Goal: Task Accomplishment & Management: Manage account settings

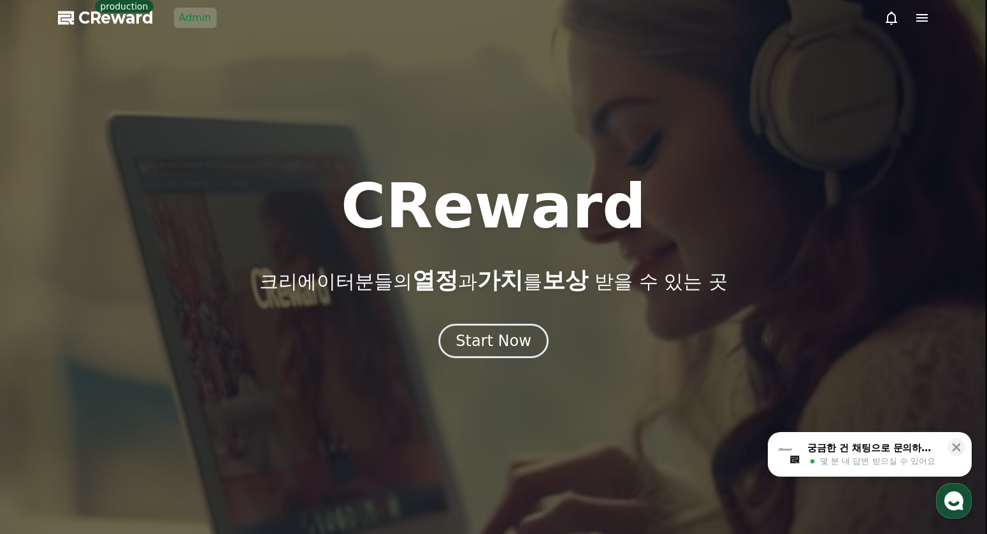
click at [181, 32] on div at bounding box center [493, 267] width 987 height 534
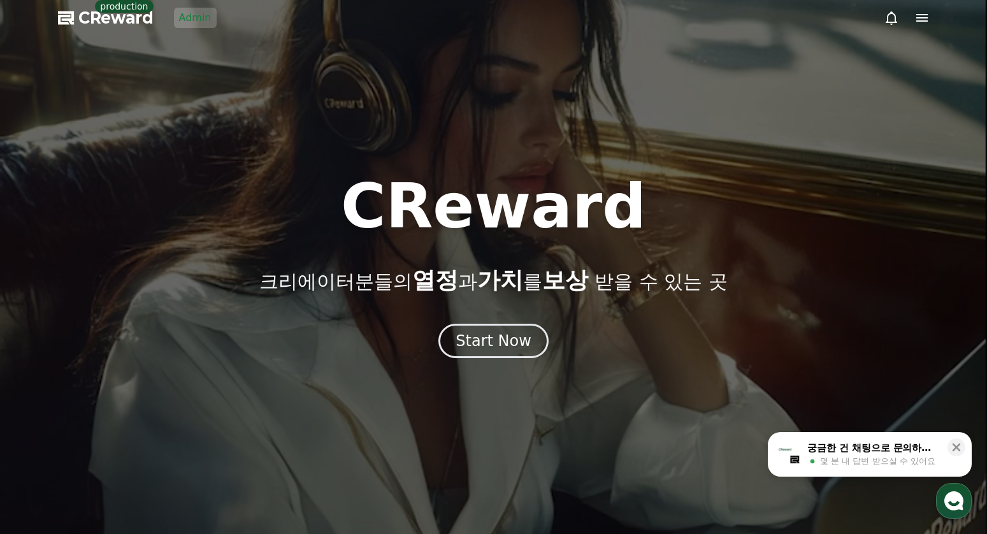
click at [184, 25] on link "Admin" at bounding box center [195, 18] width 43 height 20
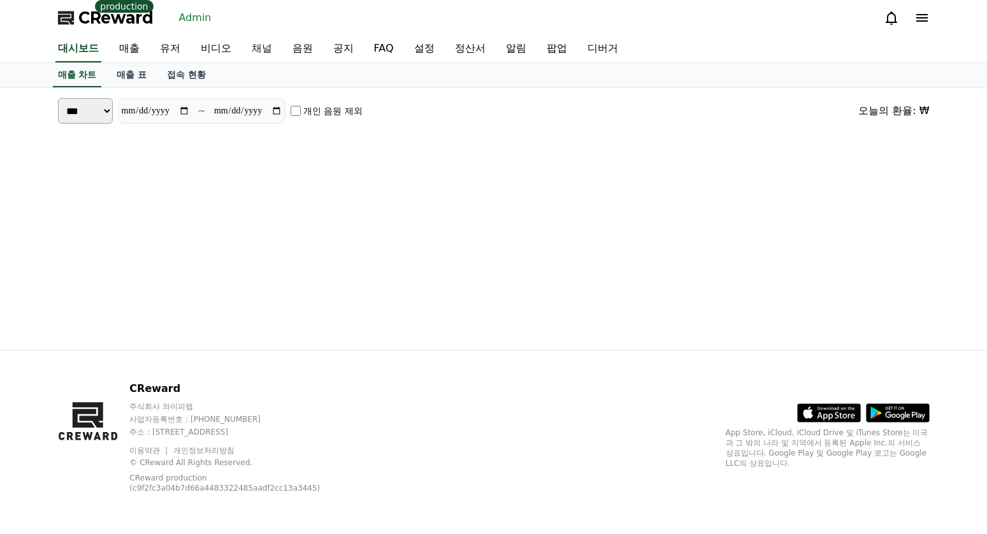
click at [243, 47] on link "채널" at bounding box center [262, 49] width 41 height 27
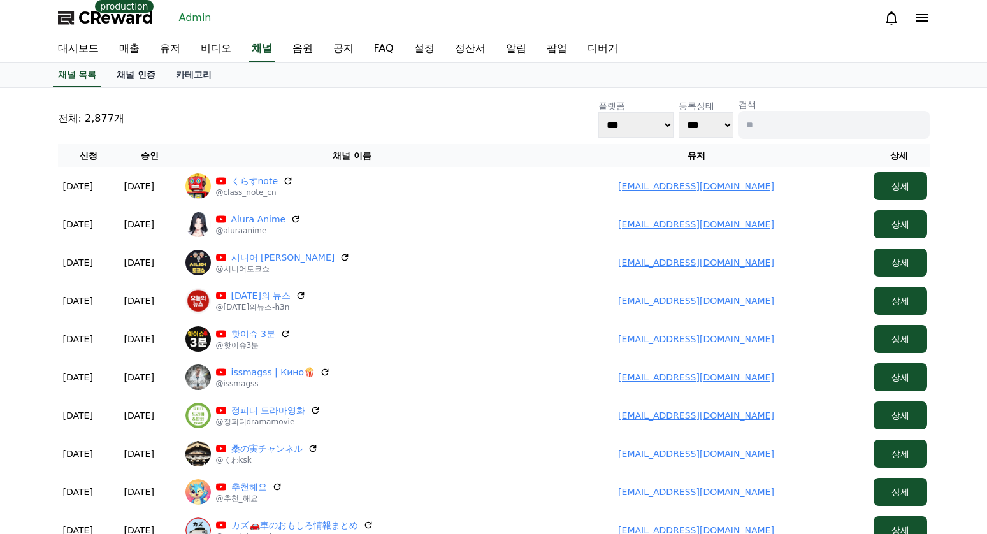
click at [139, 76] on link "채널 인증" at bounding box center [135, 75] width 59 height 24
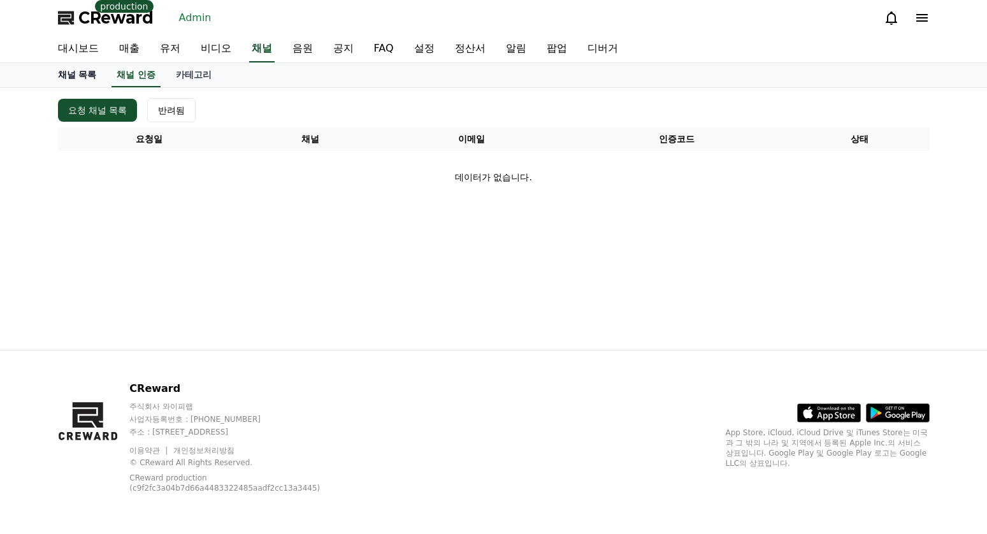
click at [79, 68] on link "채널 목록" at bounding box center [77, 75] width 59 height 24
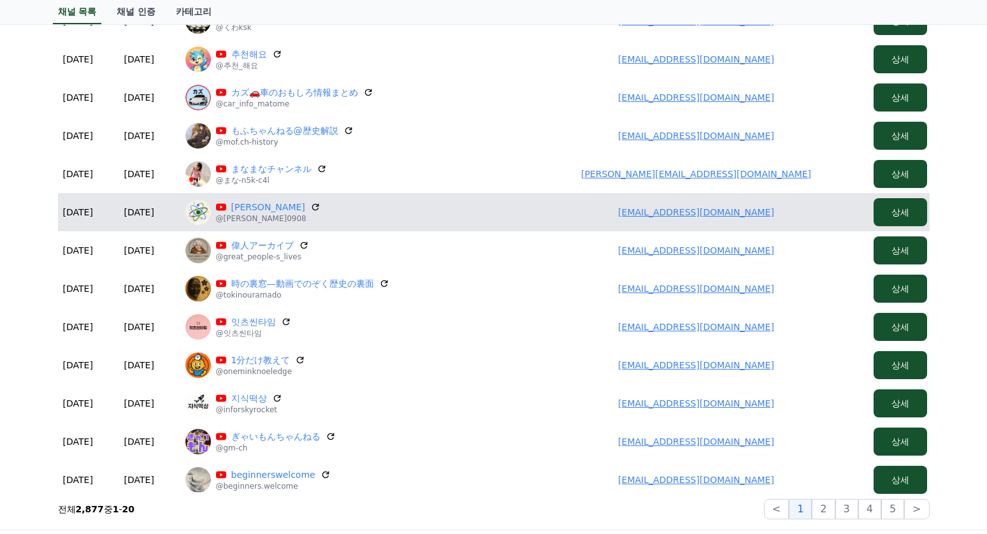
scroll to position [446, 0]
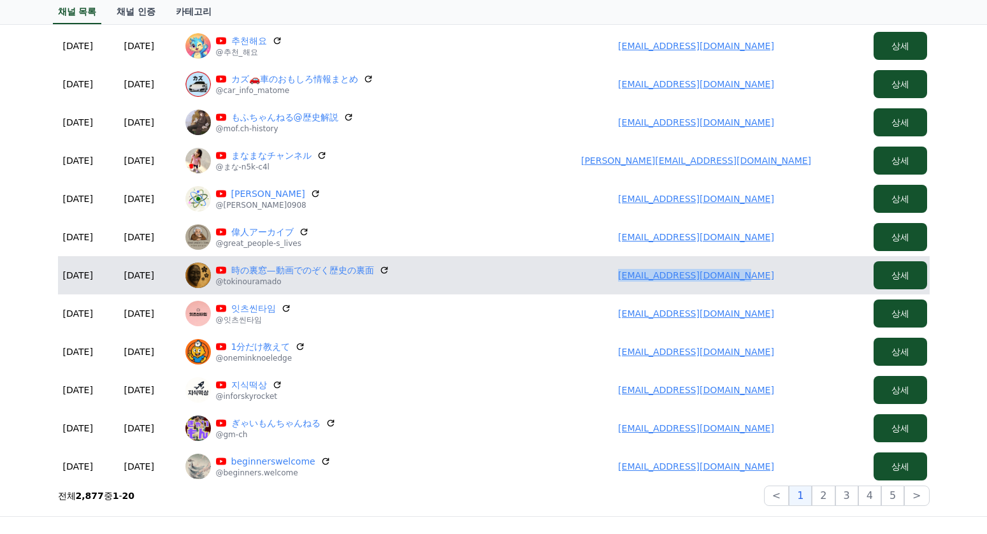
drag, startPoint x: 612, startPoint y: 282, endPoint x: 761, endPoint y: 280, distance: 148.5
click at [761, 280] on td "samuraihead298@gmail.com" at bounding box center [697, 275] width 344 height 38
copy link "samuraihead298@gmail.com"
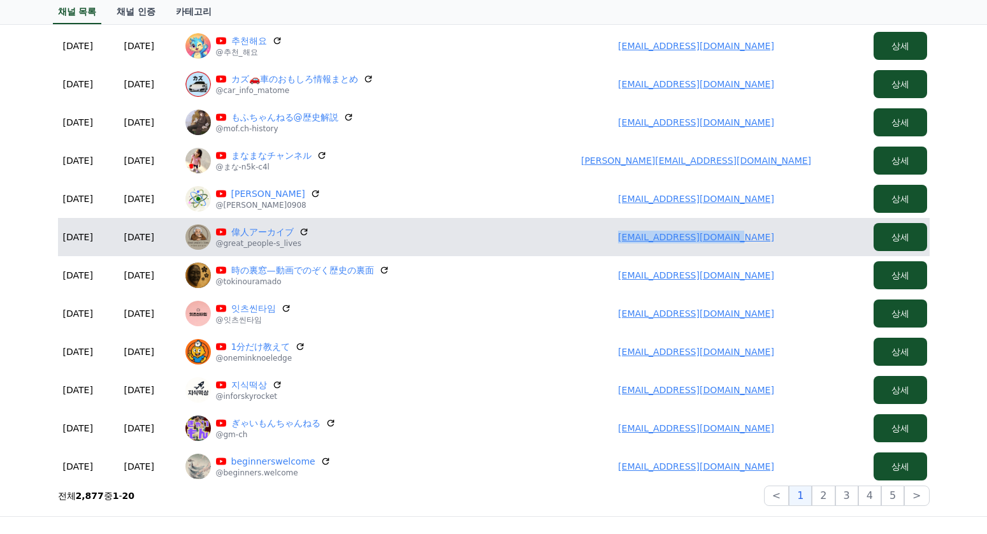
drag, startPoint x: 621, startPoint y: 247, endPoint x: 789, endPoint y: 239, distance: 168.5
click at [789, 239] on td "torrongaos272@gmail.com" at bounding box center [697, 237] width 344 height 38
copy link "torrongaos272@gmail.com"
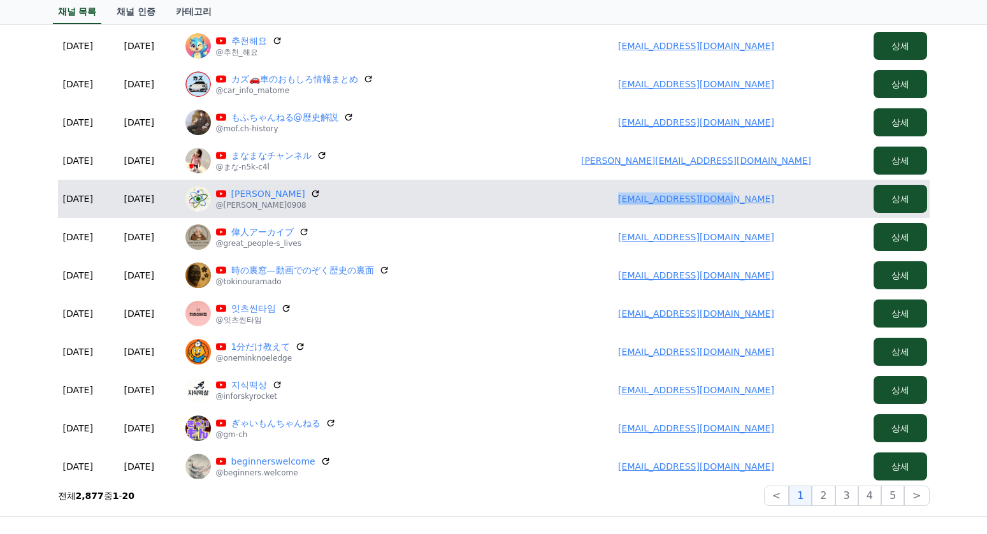
drag, startPoint x: 614, startPoint y: 187, endPoint x: 762, endPoint y: 194, distance: 147.4
click at [762, 194] on td "lastenjoy80@gmail.com" at bounding box center [697, 199] width 344 height 38
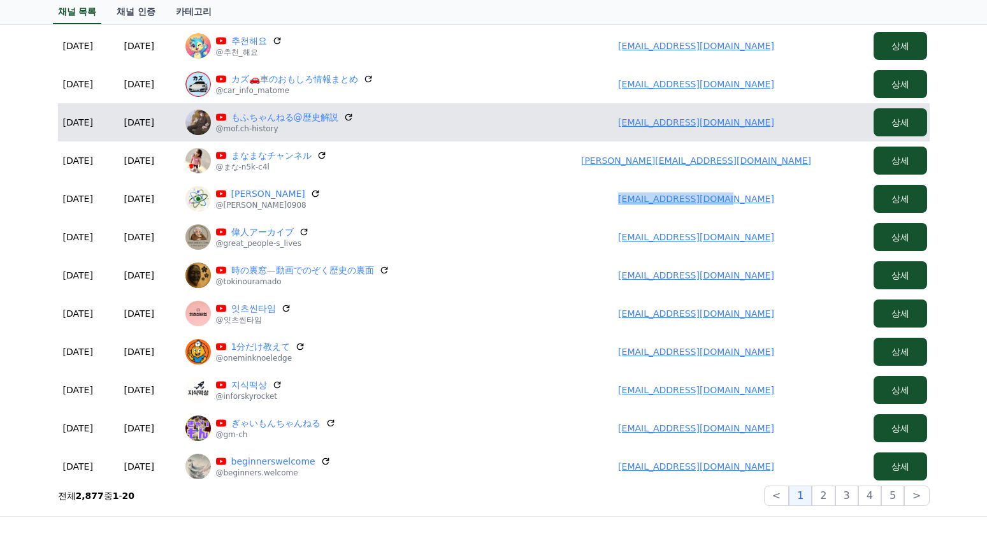
copy link "lastenjoy80@gmail.com"
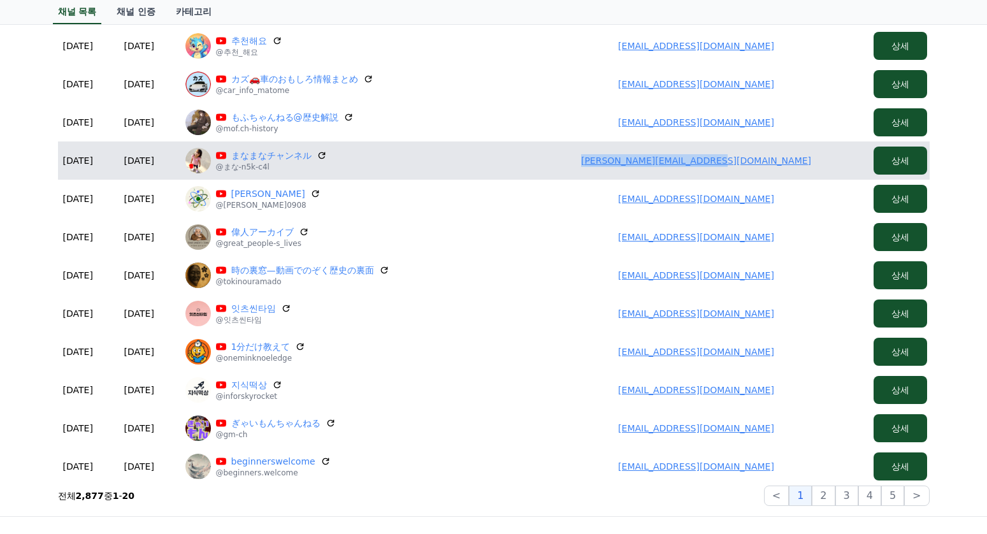
drag, startPoint x: 591, startPoint y: 163, endPoint x: 774, endPoint y: 166, distance: 182.9
click at [774, 166] on td "hayahiko12345678@gmail.com" at bounding box center [697, 160] width 344 height 38
copy link "hayahiko12345678@gmail.com"
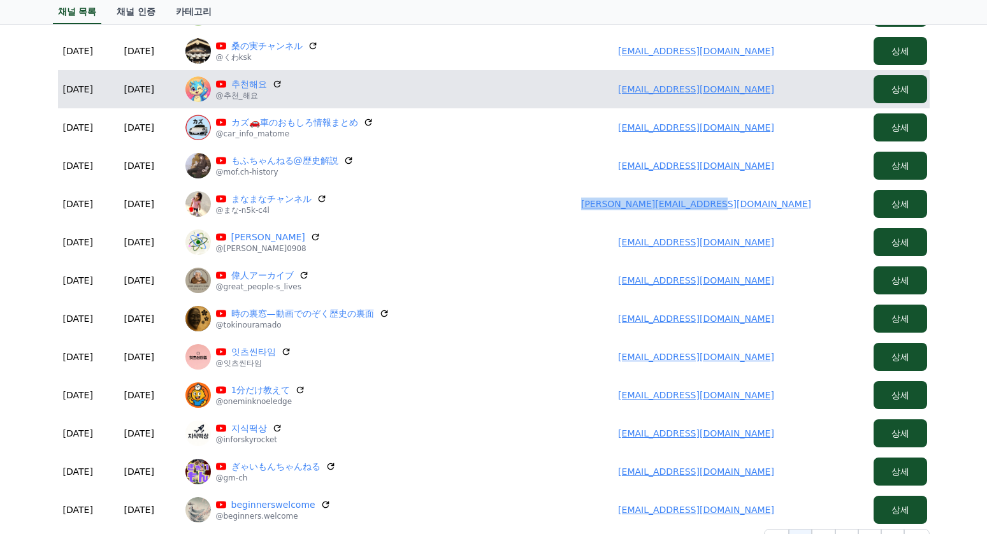
scroll to position [319, 0]
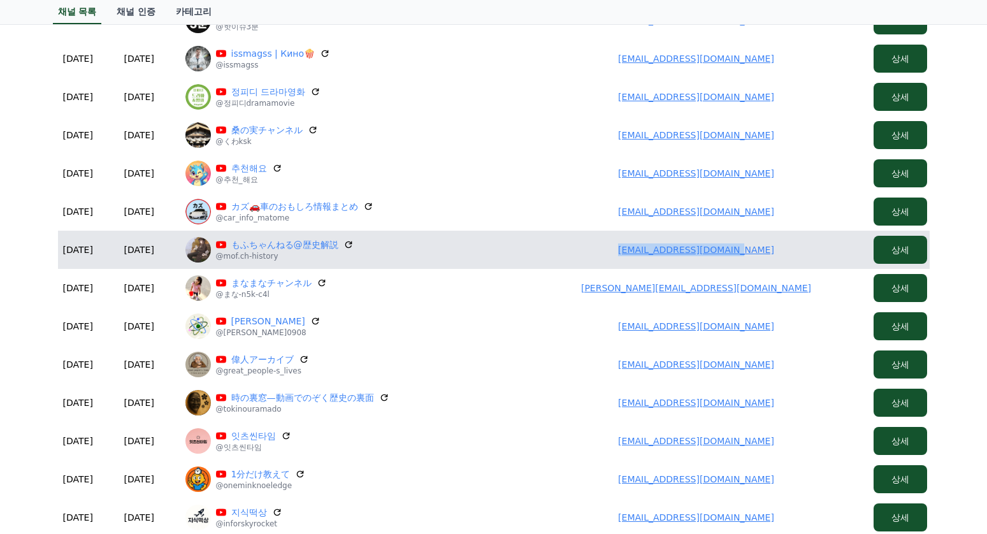
drag, startPoint x: 612, startPoint y: 239, endPoint x: 781, endPoint y: 243, distance: 169.0
click at [781, 243] on td "somaheart0728@gmail.com" at bounding box center [697, 250] width 344 height 38
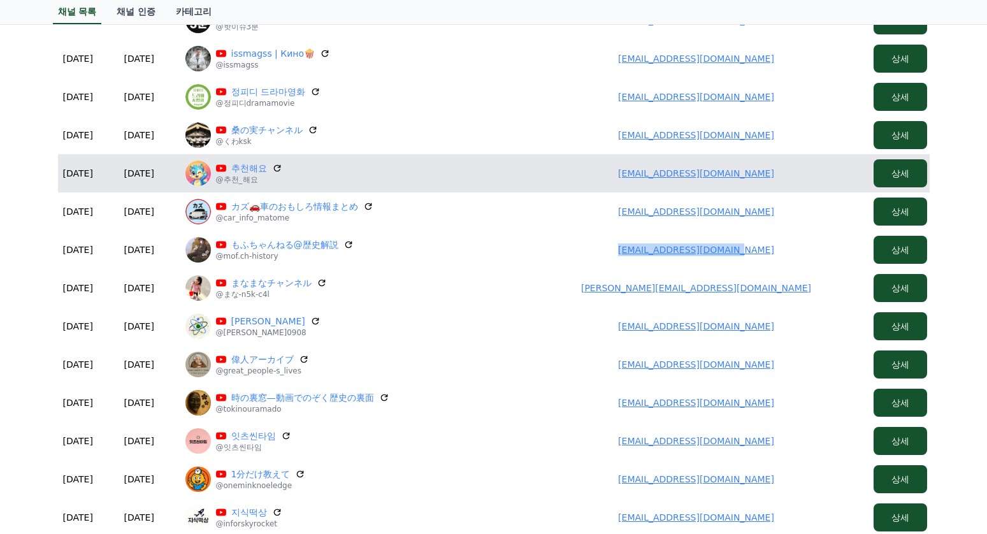
copy link "somaheart0728@gmail.com"
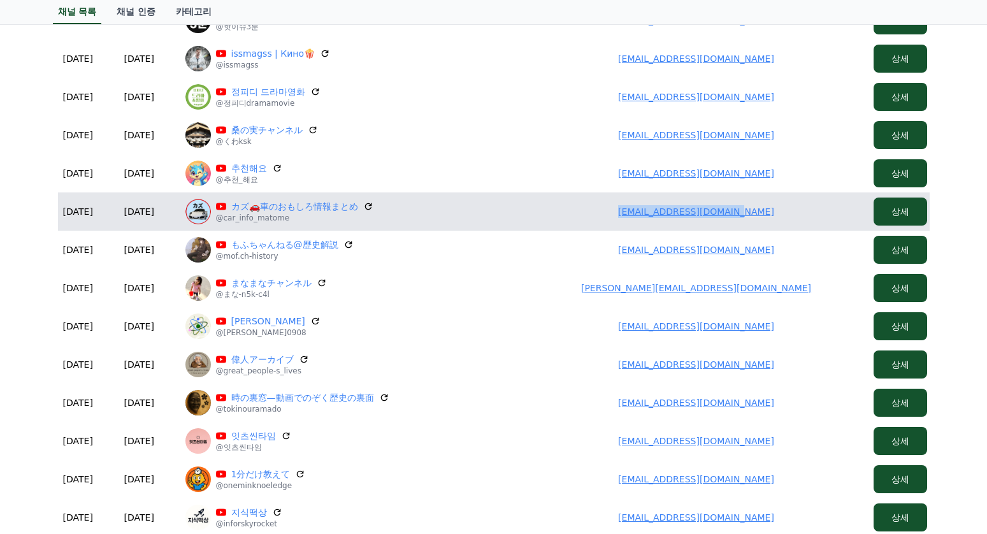
drag, startPoint x: 609, startPoint y: 208, endPoint x: 769, endPoint y: 215, distance: 159.5
click at [769, 215] on td "kurenai.cosmo@gmail.com" at bounding box center [697, 211] width 344 height 38
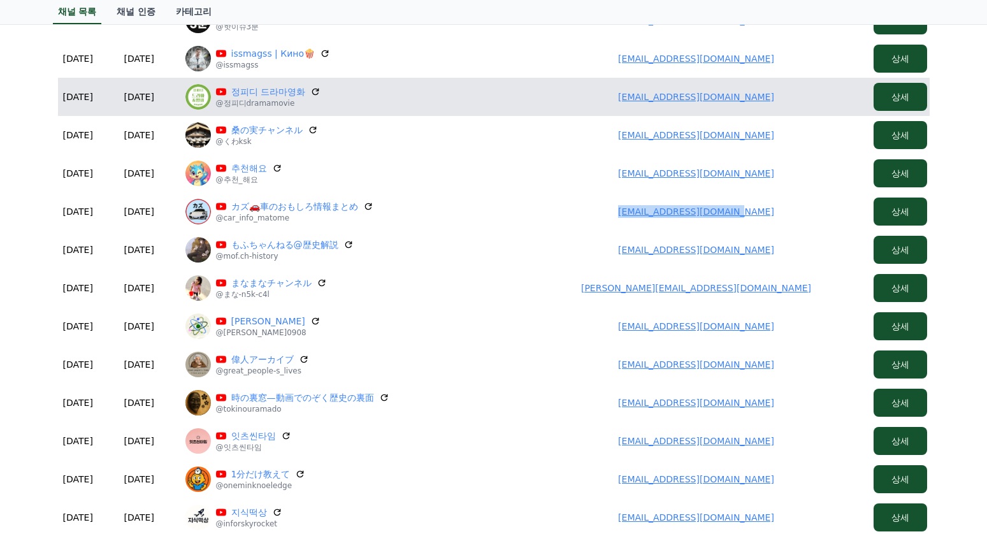
copy link "kurenai.cosmo@gmail.com"
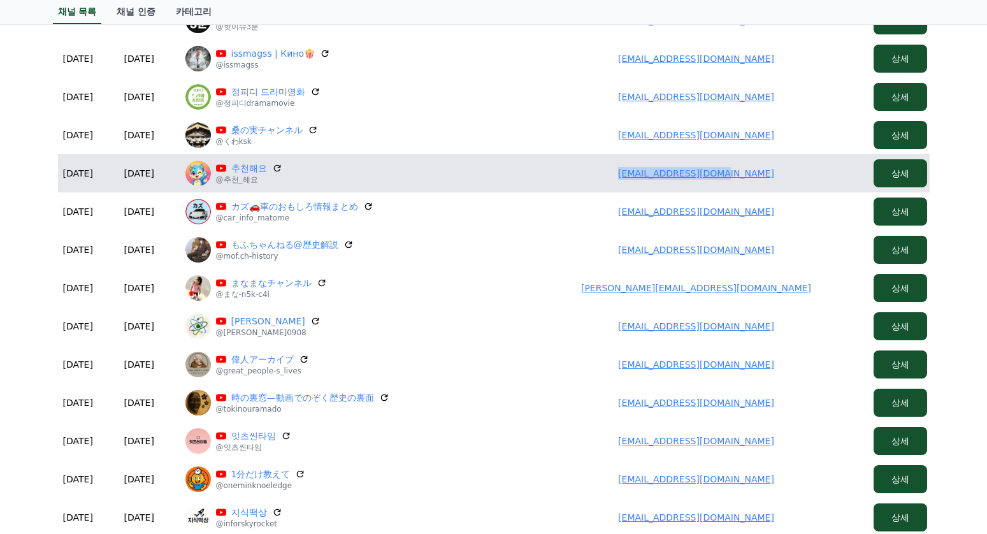
drag, startPoint x: 618, startPoint y: 175, endPoint x: 765, endPoint y: 166, distance: 146.8
click at [765, 166] on td "rnrmfalsek@gmail.com" at bounding box center [697, 173] width 344 height 38
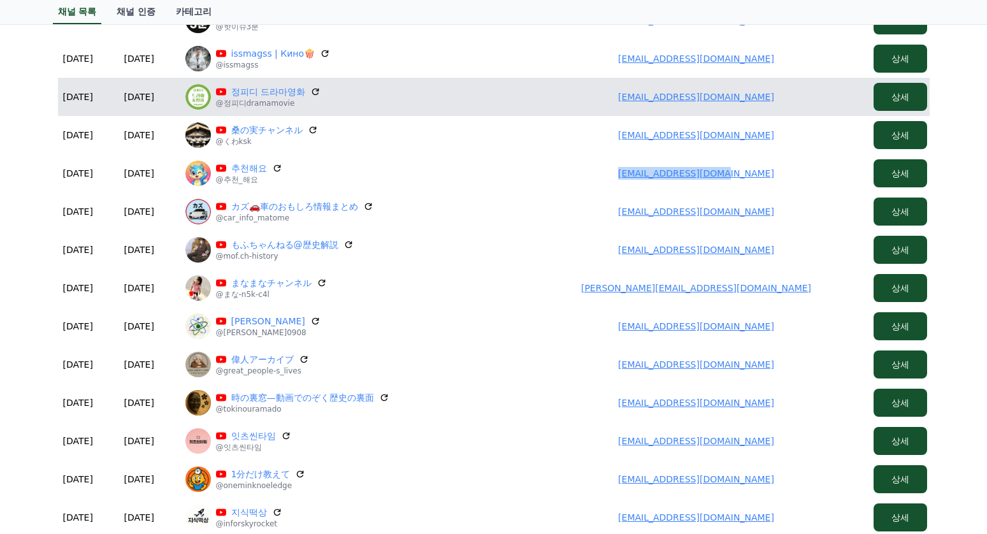
copy link "rnrmfalsek@gmail.com"
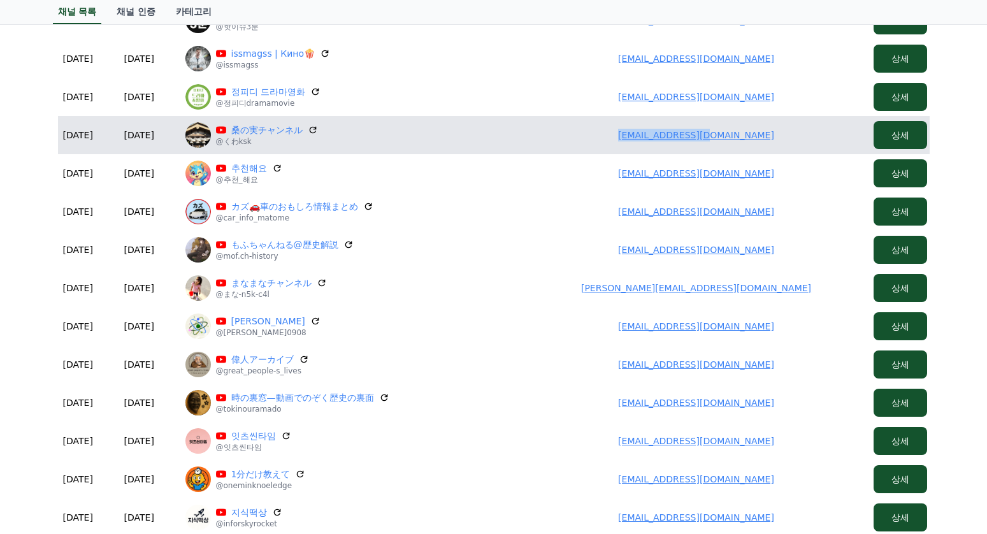
drag, startPoint x: 639, startPoint y: 127, endPoint x: 779, endPoint y: 129, distance: 139.6
click at [780, 129] on td "7789ksk@gmail.com" at bounding box center [697, 135] width 344 height 38
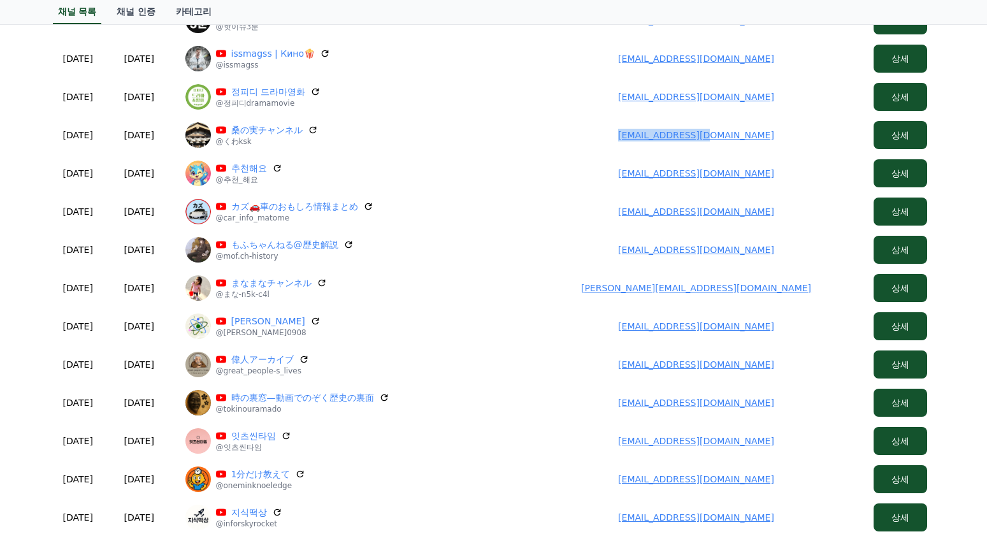
copy link "7789ksk@gmail.com"
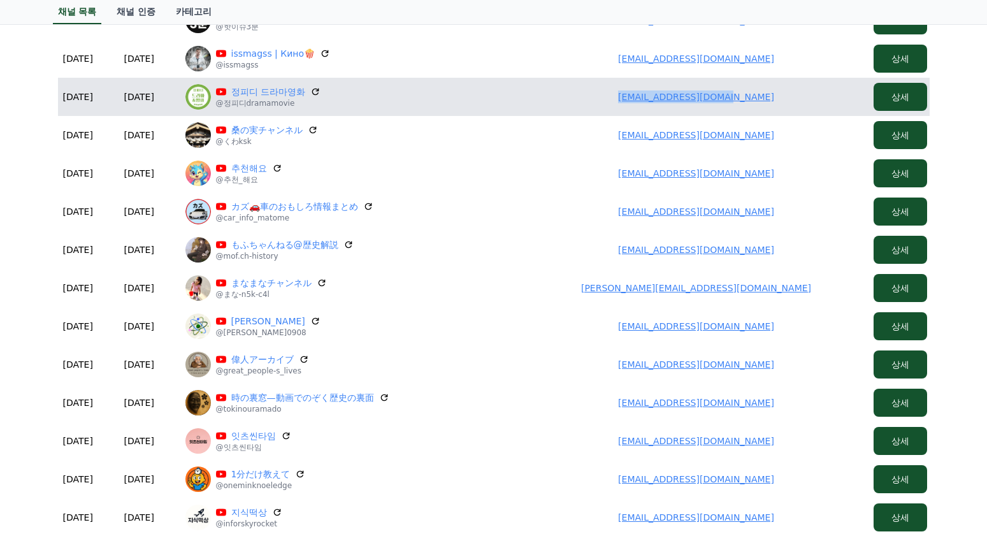
drag, startPoint x: 614, startPoint y: 99, endPoint x: 790, endPoint y: 97, distance: 176.6
click at [790, 97] on td "comsemdacom@naver.com" at bounding box center [697, 97] width 344 height 38
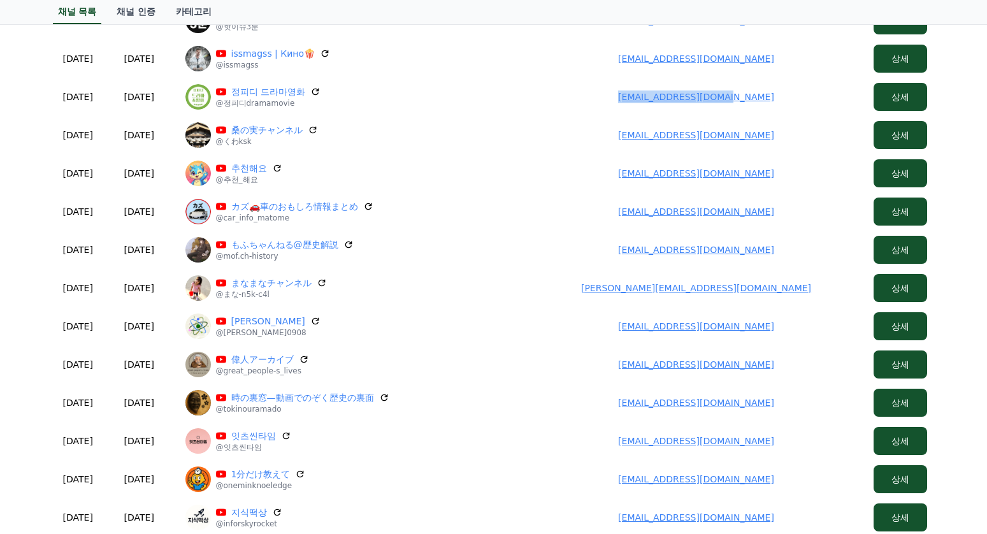
copy link "comsemdacom@naver.com"
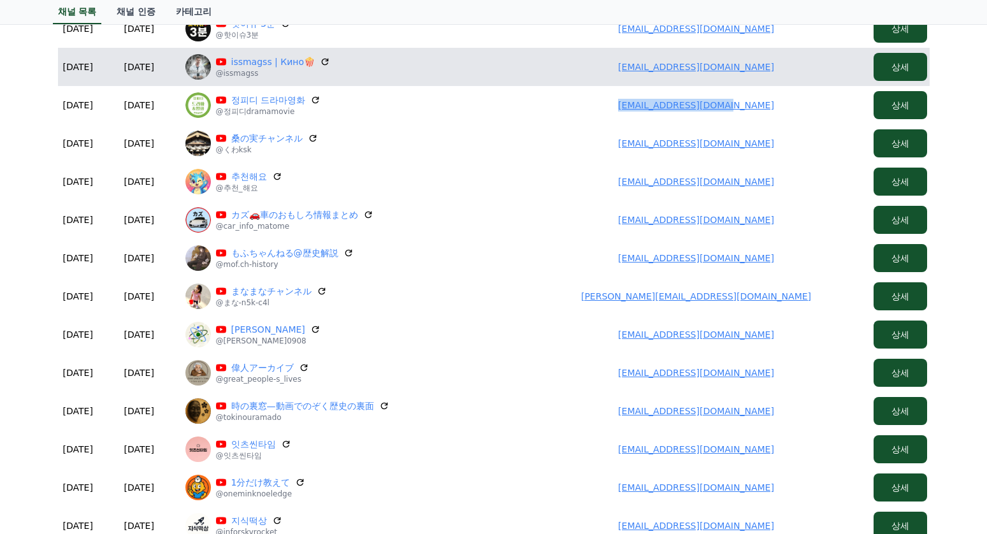
scroll to position [255, 0]
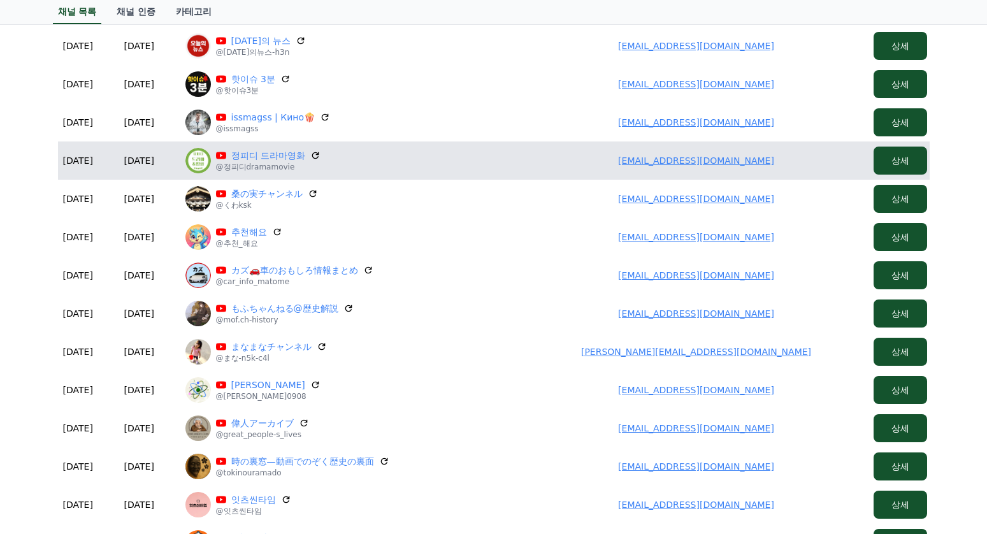
click at [276, 148] on div "정피디 드라마영화 @정피디dramamovie" at bounding box center [352, 160] width 334 height 25
click at [279, 156] on link "정피디 드라마영화" at bounding box center [268, 155] width 74 height 13
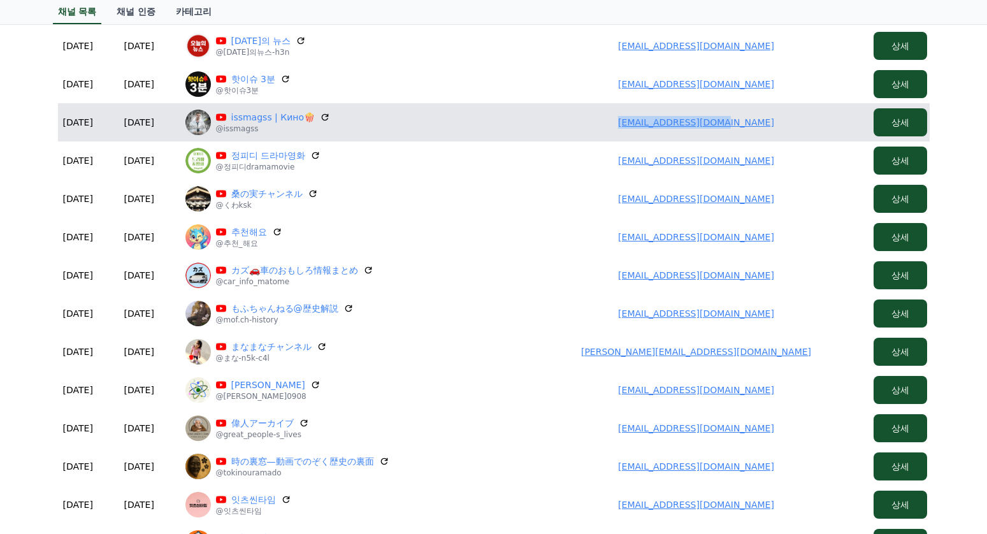
drag, startPoint x: 744, startPoint y: 122, endPoint x: 765, endPoint y: 119, distance: 20.6
click at [765, 119] on td "marvelb301@gmail.com" at bounding box center [697, 122] width 344 height 38
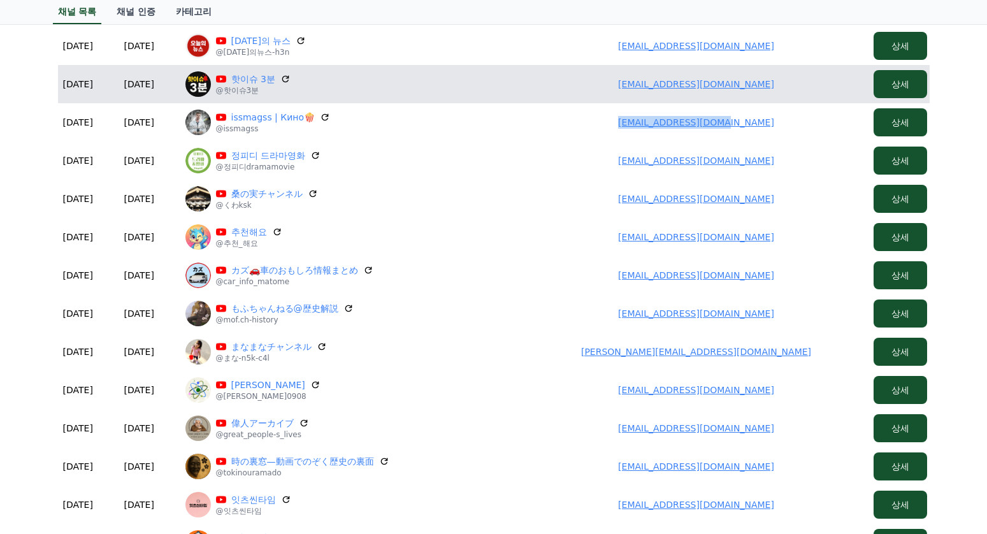
copy link "marvelb301@gmail.com"
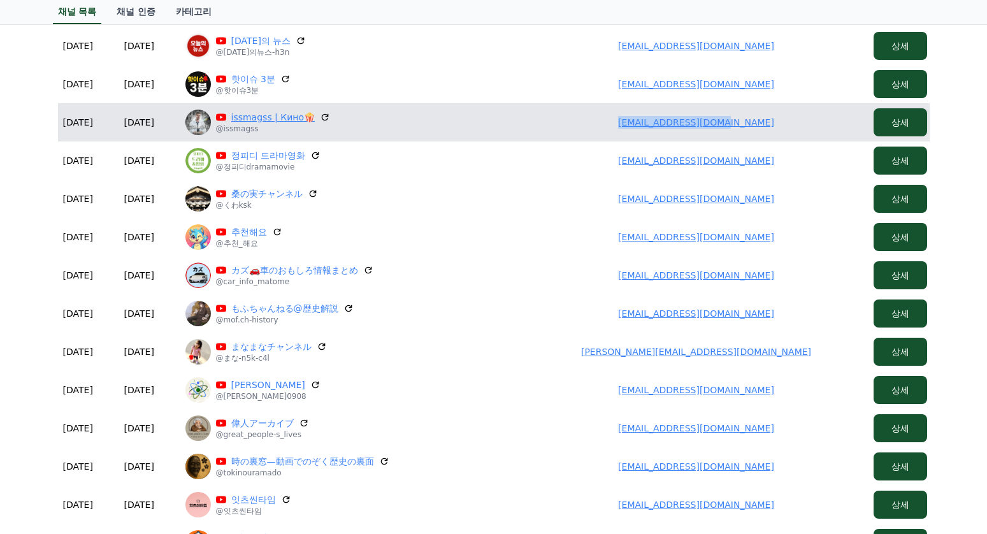
click at [259, 119] on link "issmagss | Кино🍿" at bounding box center [273, 117] width 84 height 13
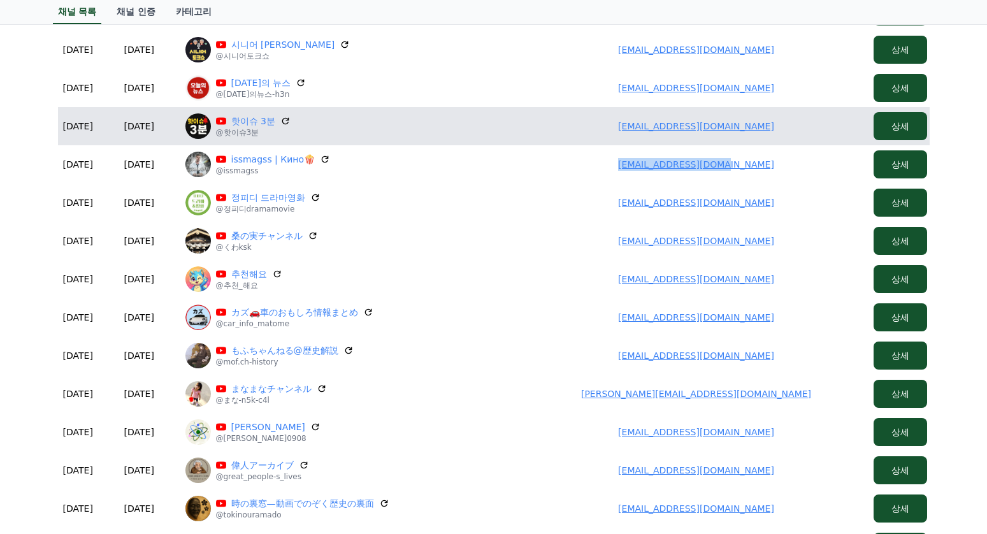
scroll to position [191, 0]
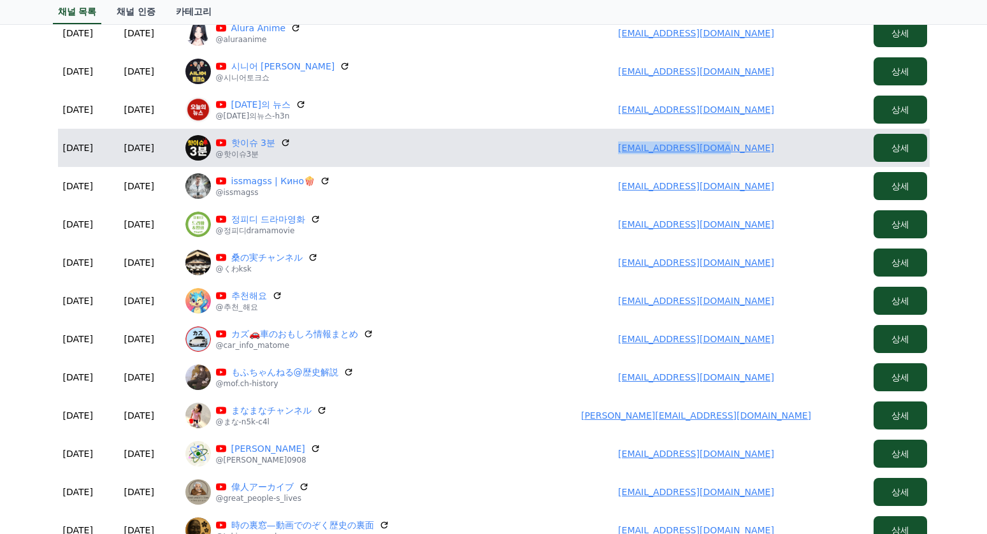
drag, startPoint x: 732, startPoint y: 146, endPoint x: 782, endPoint y: 142, distance: 50.5
click at [784, 142] on td "bjdlm20108@gmail.com" at bounding box center [697, 148] width 344 height 38
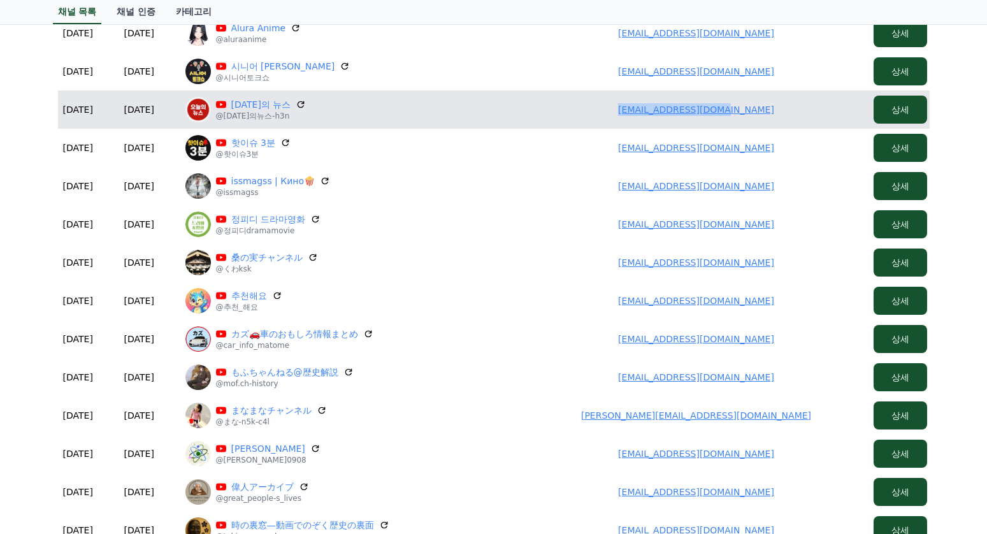
drag, startPoint x: 637, startPoint y: 109, endPoint x: 737, endPoint y: 92, distance: 100.9
click at [802, 116] on td "junhwang23@gmail.com" at bounding box center [697, 110] width 344 height 38
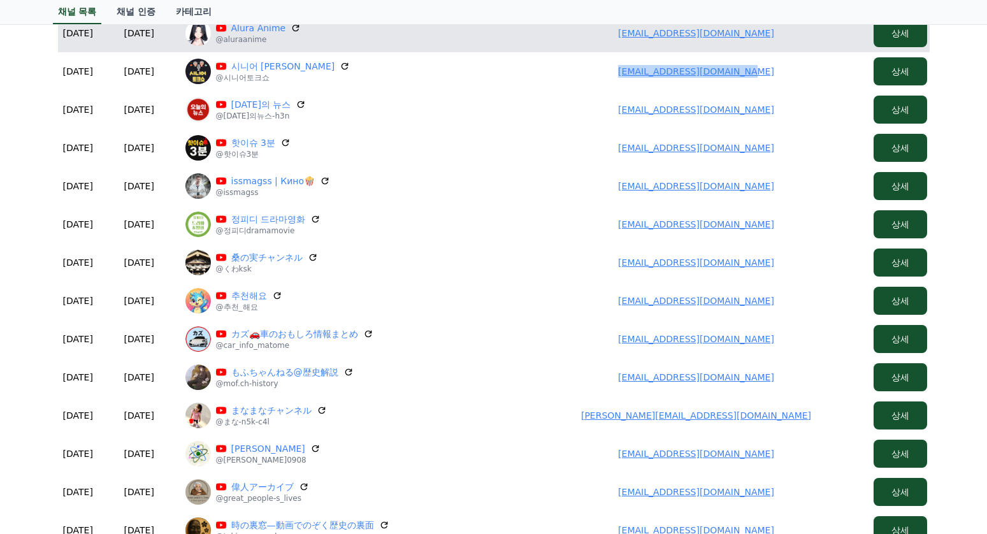
drag, startPoint x: 611, startPoint y: 76, endPoint x: 672, endPoint y: 47, distance: 67.6
click at [788, 76] on td "poppoptokstudio@gmail.com" at bounding box center [697, 71] width 344 height 38
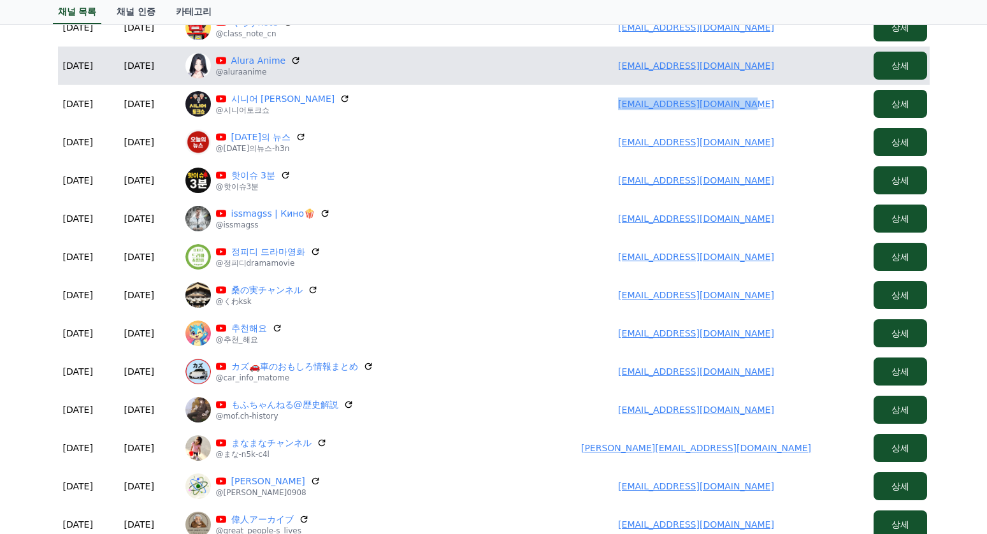
scroll to position [127, 0]
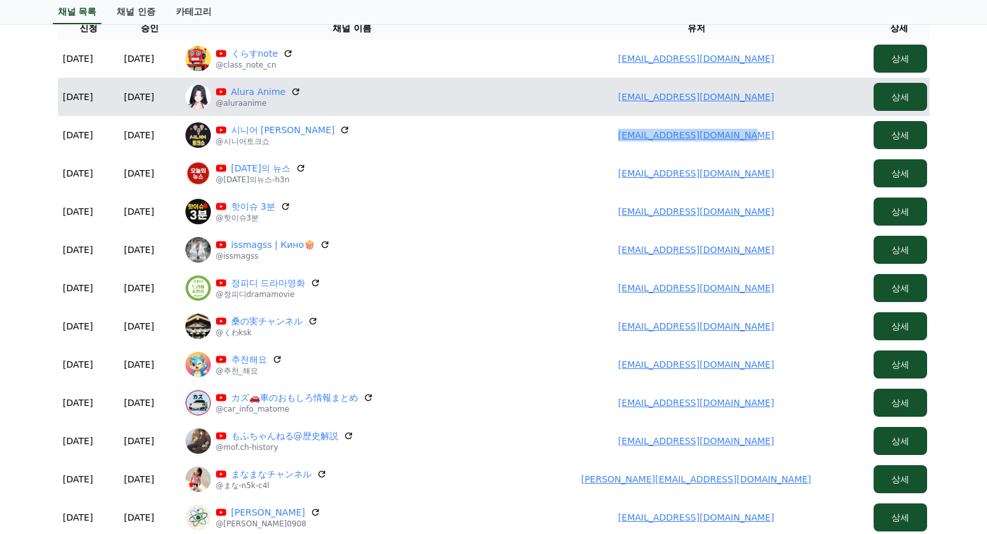
drag, startPoint x: 598, startPoint y: 98, endPoint x: 785, endPoint y: 99, distance: 186.7
click at [815, 105] on td "muhammadsardar68713@gmail.com" at bounding box center [697, 97] width 344 height 38
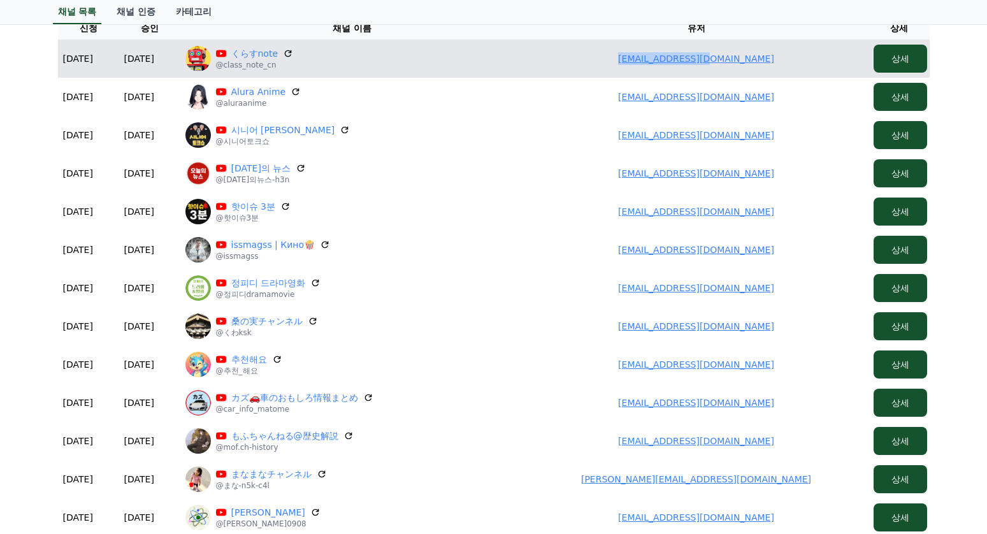
drag, startPoint x: 598, startPoint y: 54, endPoint x: 808, endPoint y: 58, distance: 209.7
click at [808, 58] on td "wwing33@gmail.com" at bounding box center [697, 59] width 344 height 38
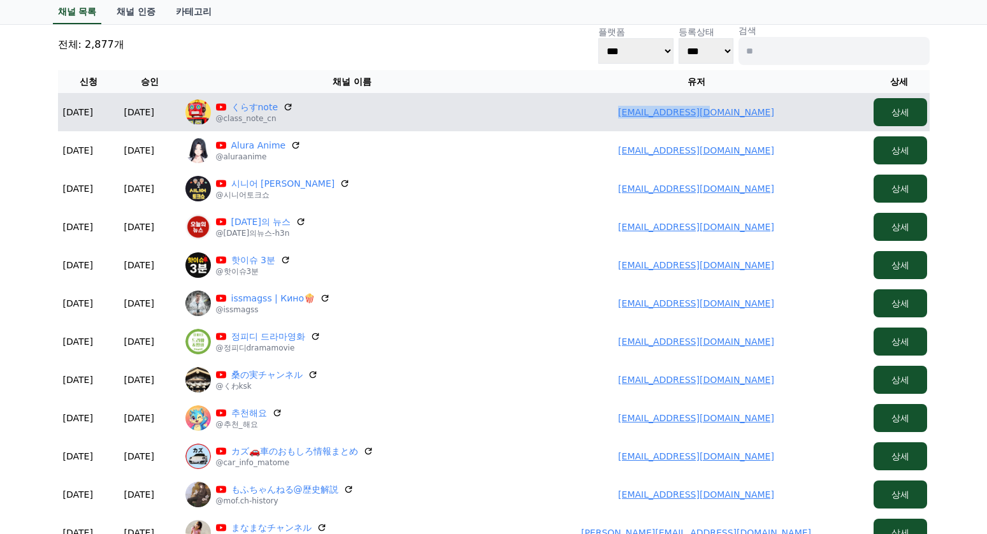
scroll to position [0, 0]
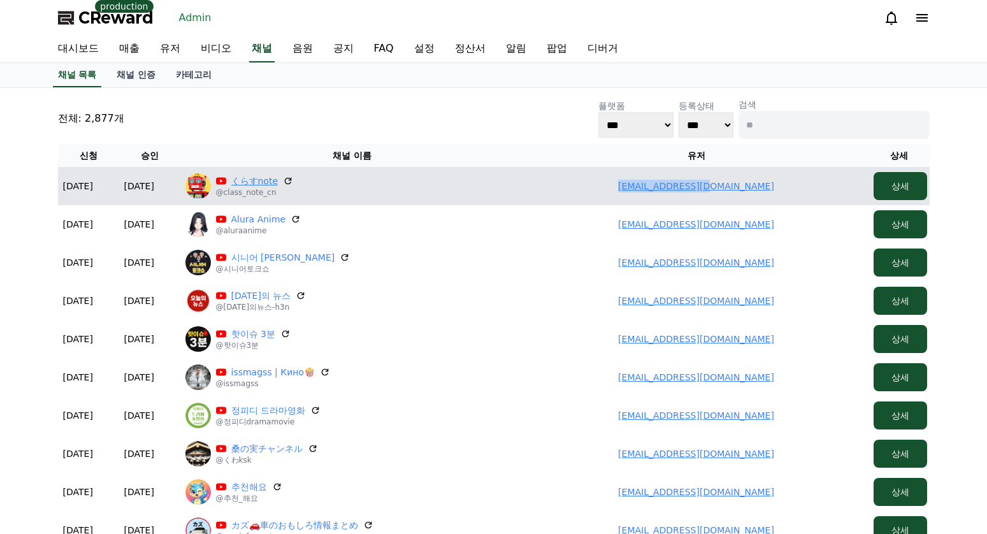
click at [249, 175] on link "くらすnote" at bounding box center [254, 181] width 47 height 13
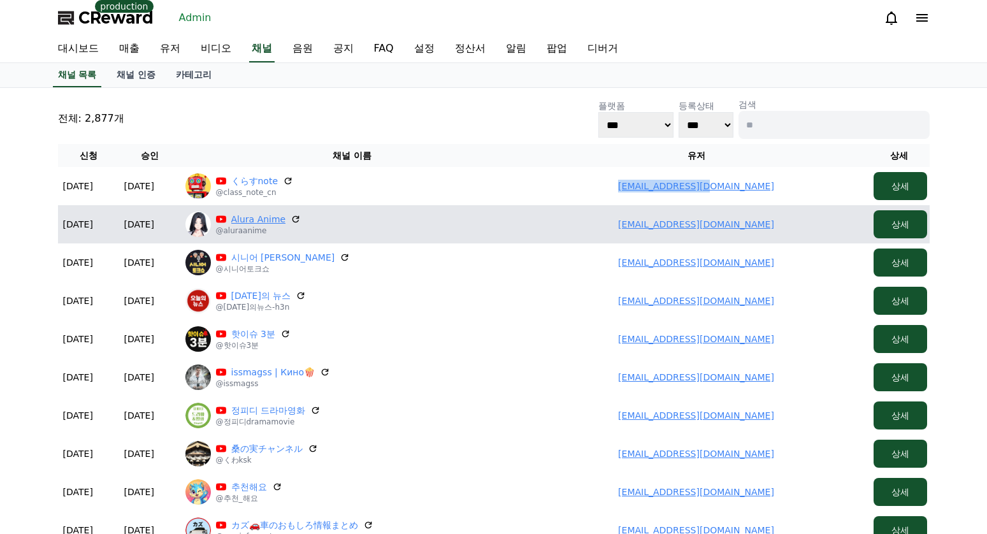
click at [261, 222] on link "Alura Anime" at bounding box center [258, 219] width 55 height 13
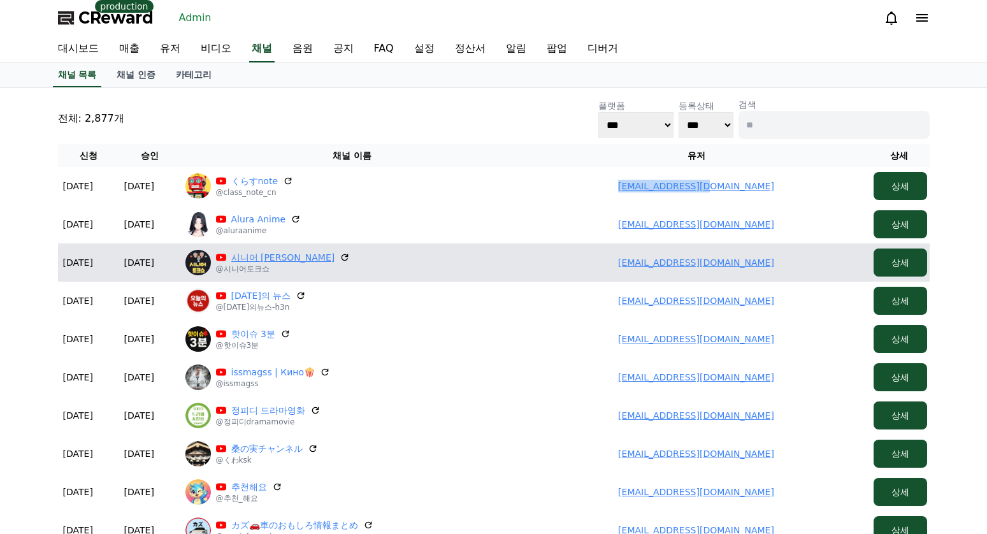
click at [264, 261] on link "시니어 토크쇼" at bounding box center [283, 257] width 104 height 13
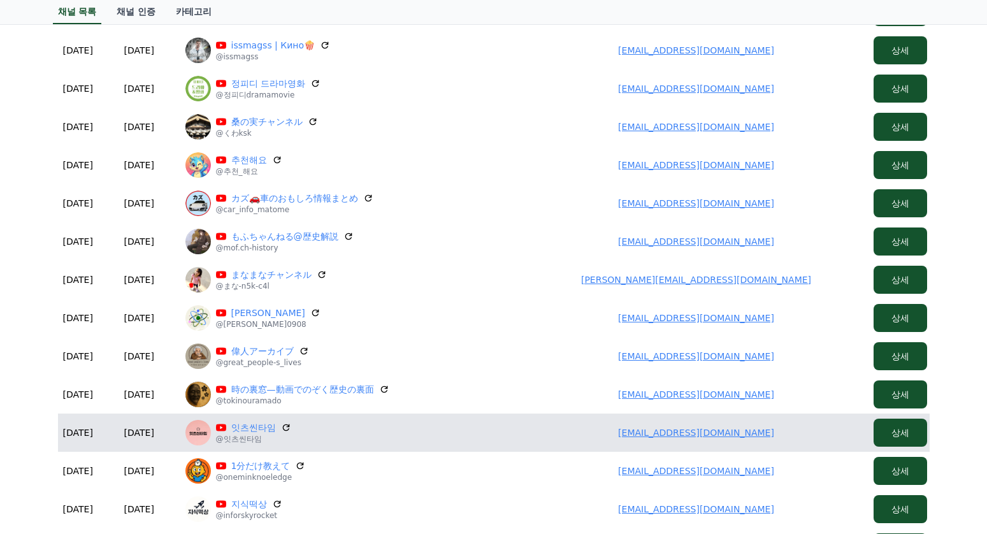
scroll to position [446, 0]
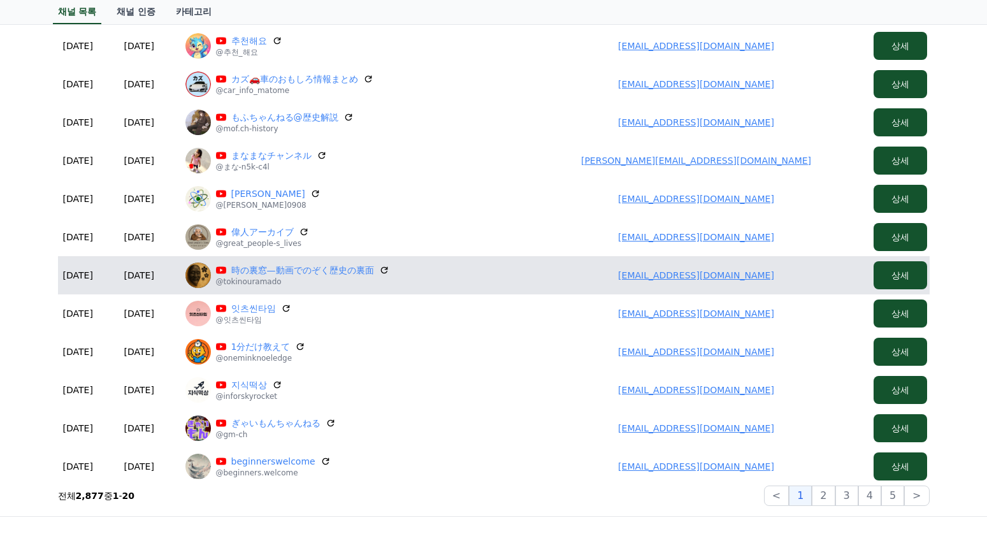
click at [260, 277] on p "@tokinouramado" at bounding box center [302, 282] width 173 height 10
click at [263, 268] on link "時の裏窓—動画でのぞく歴史の裏面" at bounding box center [302, 270] width 143 height 13
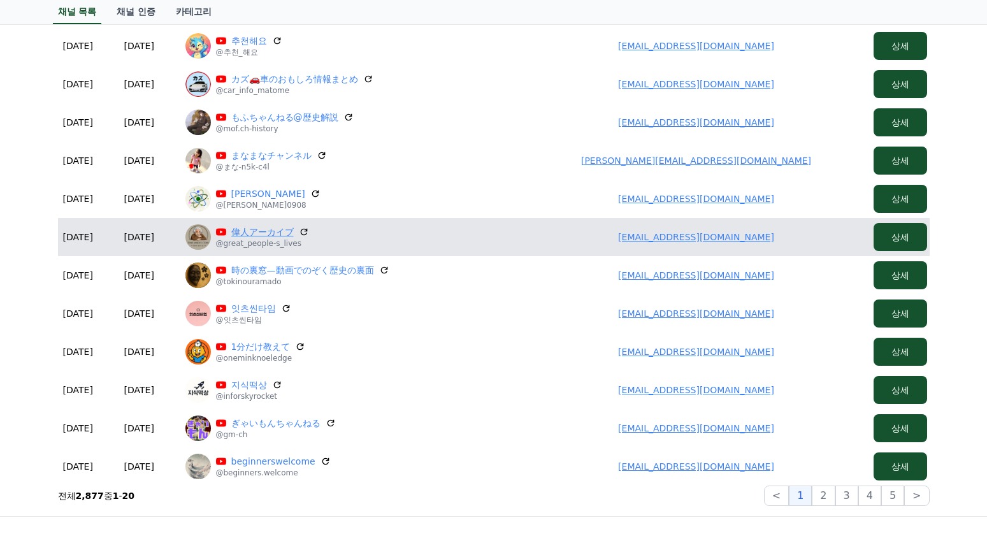
click at [258, 235] on link "偉人アーカイブ" at bounding box center [262, 232] width 62 height 13
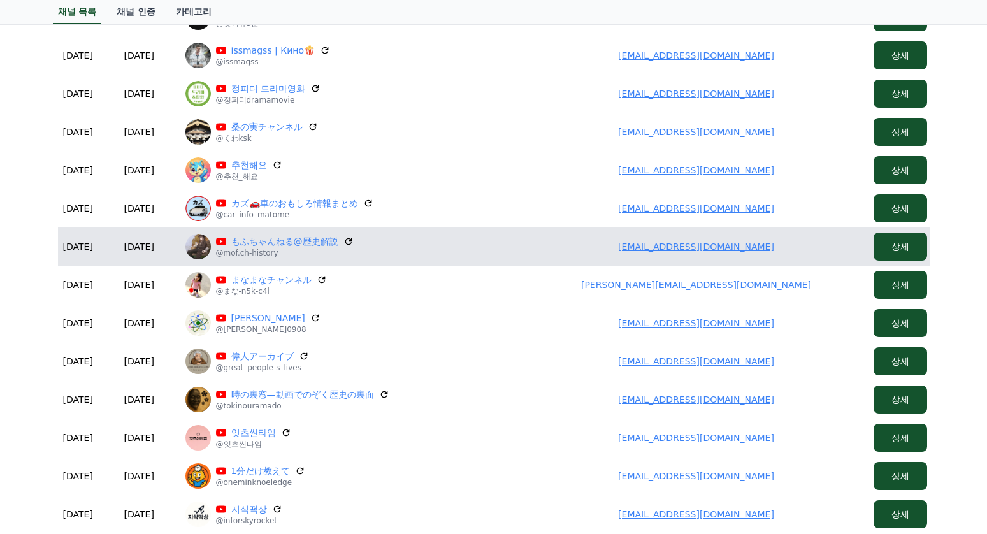
scroll to position [319, 0]
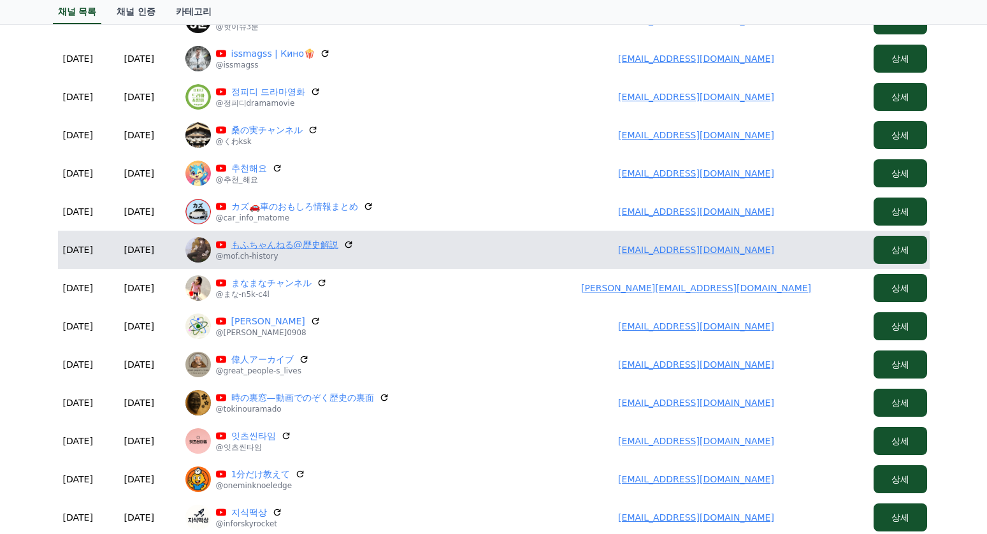
click at [274, 250] on link "もふちゃんねる@歴史解説" at bounding box center [284, 244] width 107 height 13
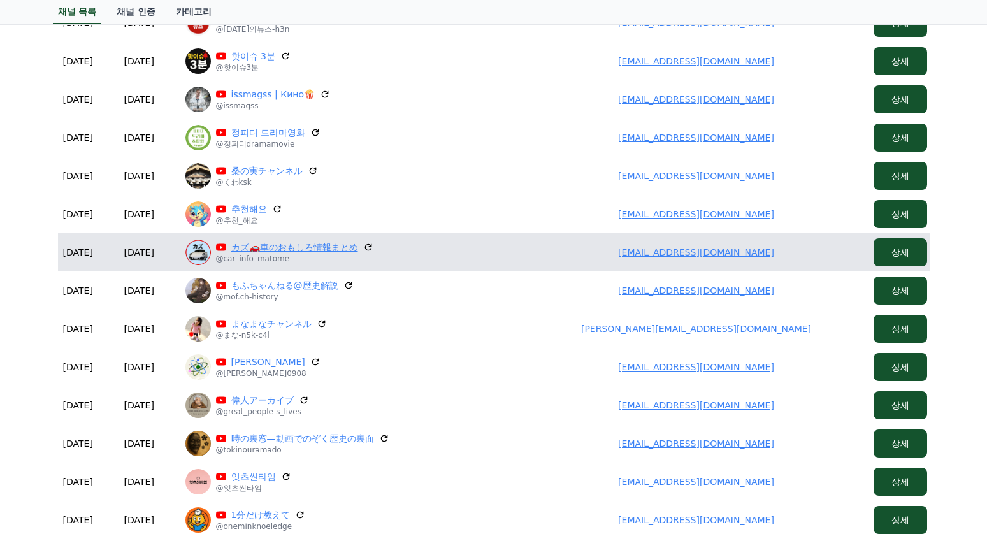
scroll to position [255, 0]
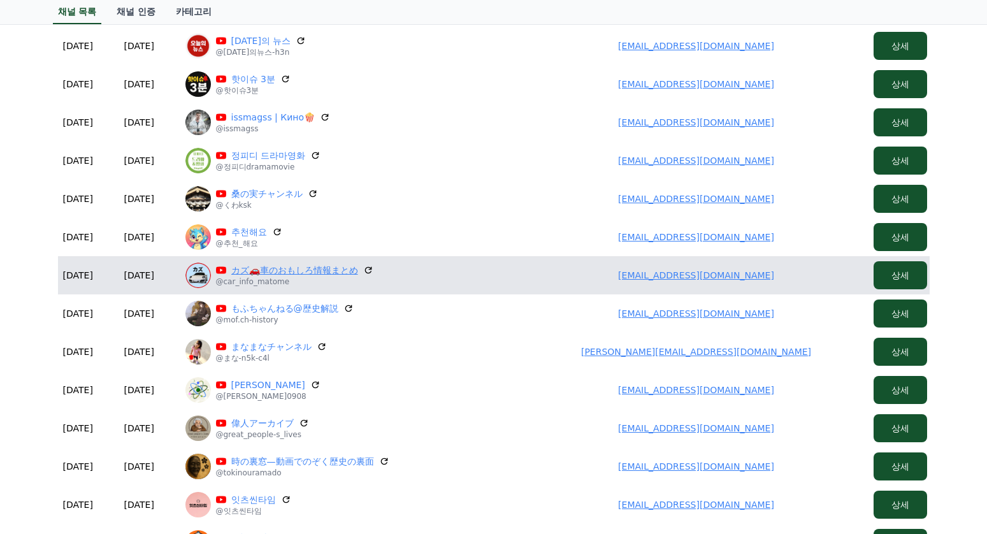
click at [261, 273] on link "カズ🚗車のおもしろ情報まとめ" at bounding box center [294, 270] width 127 height 13
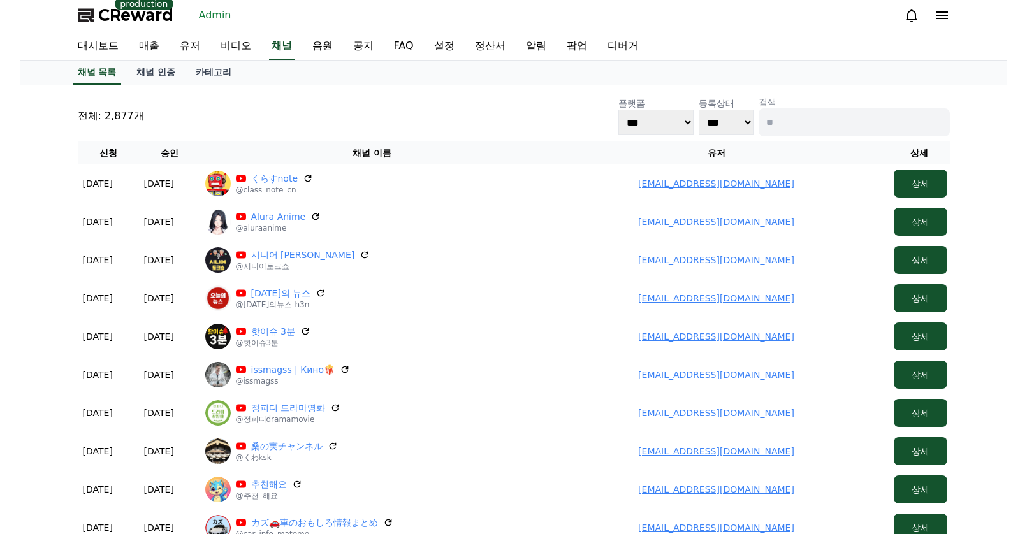
scroll to position [0, 0]
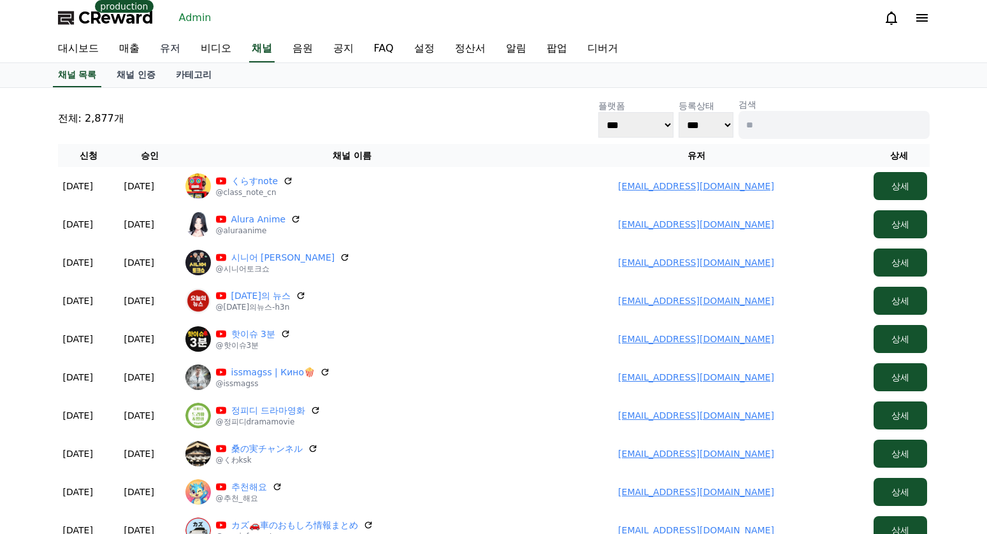
click at [185, 47] on link "유저" at bounding box center [170, 49] width 41 height 27
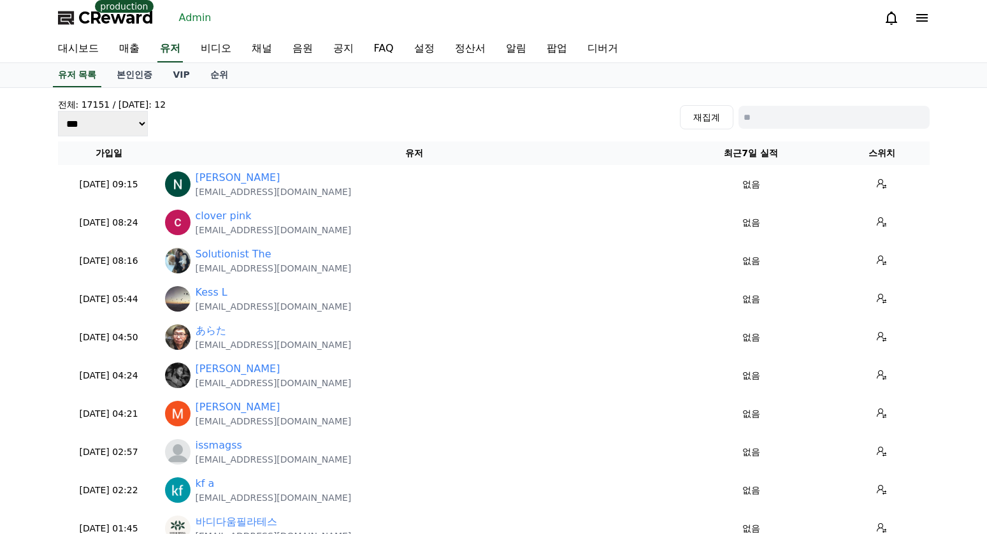
click at [790, 122] on input at bounding box center [834, 117] width 191 height 23
paste input "**********"
type input "**********"
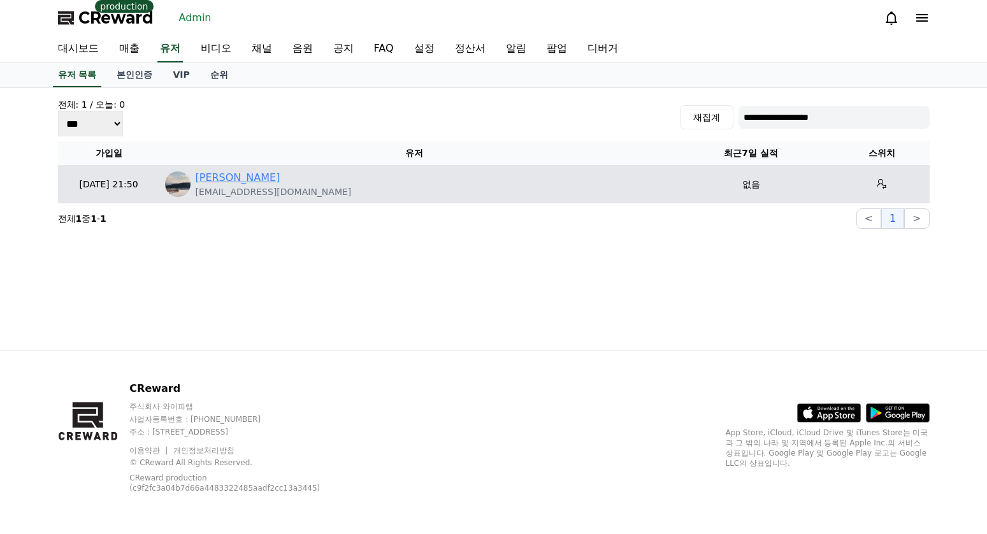
click at [199, 170] on link "박미연" at bounding box center [238, 177] width 85 height 15
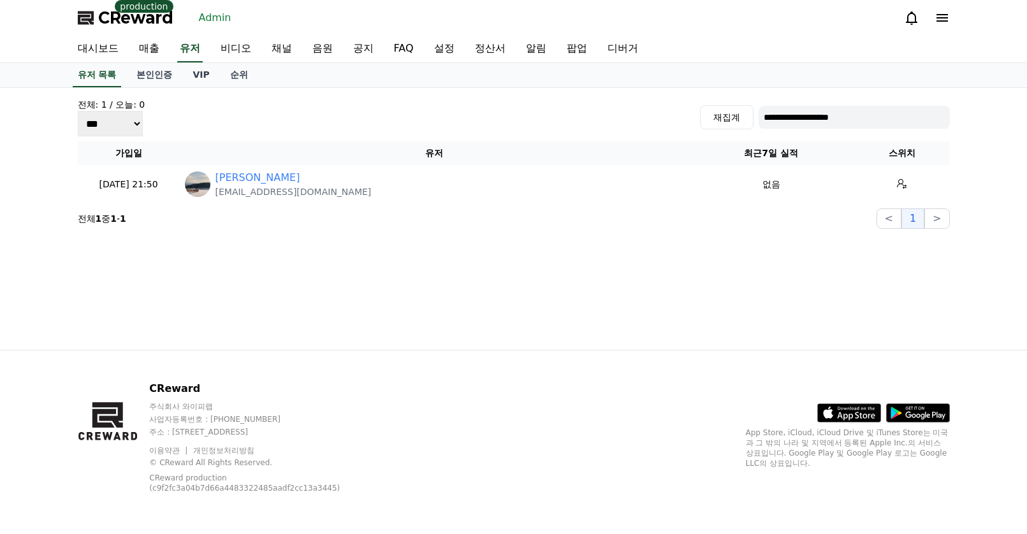
click at [145, 24] on span "CReward" at bounding box center [135, 18] width 75 height 20
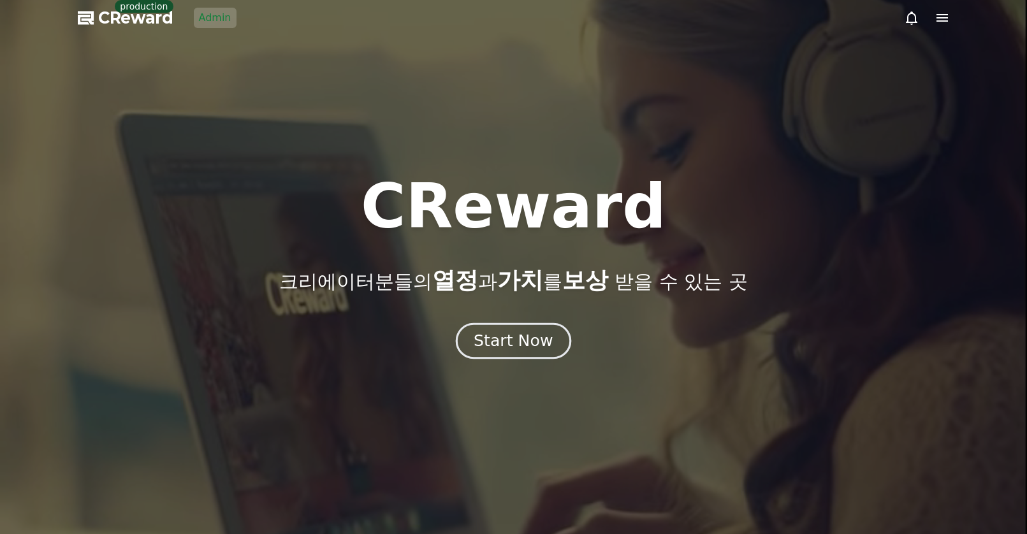
click at [502, 332] on div "Start Now" at bounding box center [513, 341] width 79 height 22
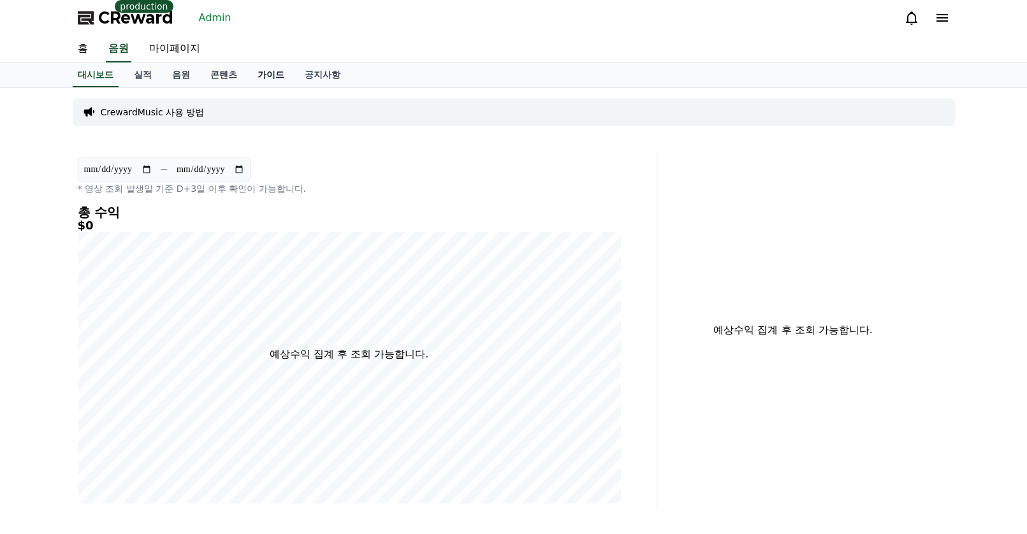
click at [269, 78] on link "가이드" at bounding box center [270, 75] width 47 height 24
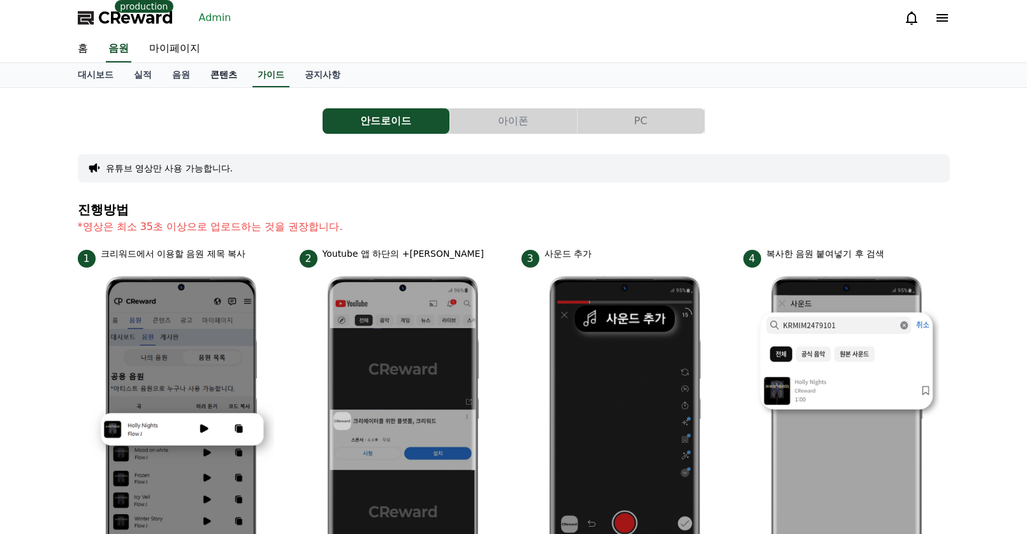
click at [229, 77] on link "콘텐츠" at bounding box center [223, 75] width 47 height 24
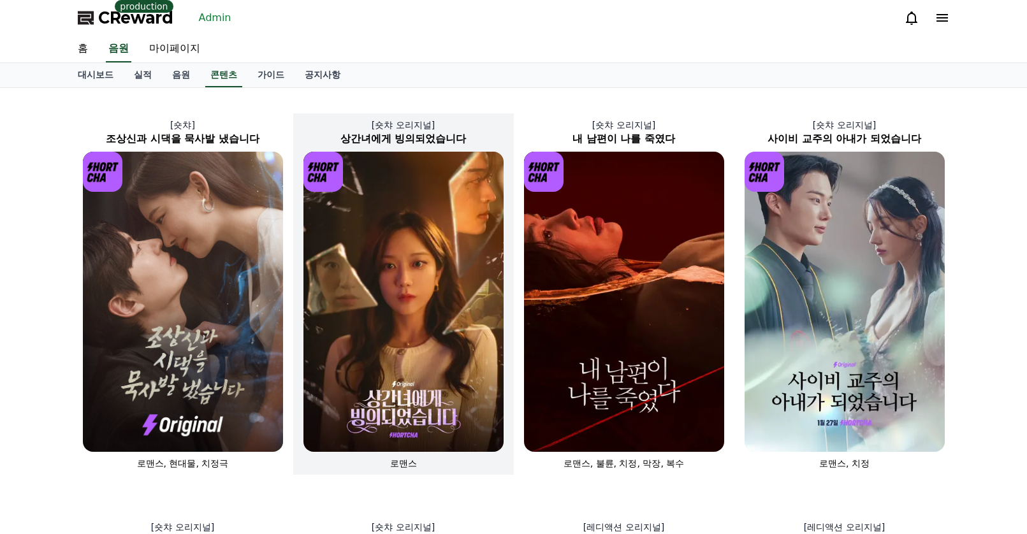
click at [403, 225] on img at bounding box center [403, 302] width 200 height 300
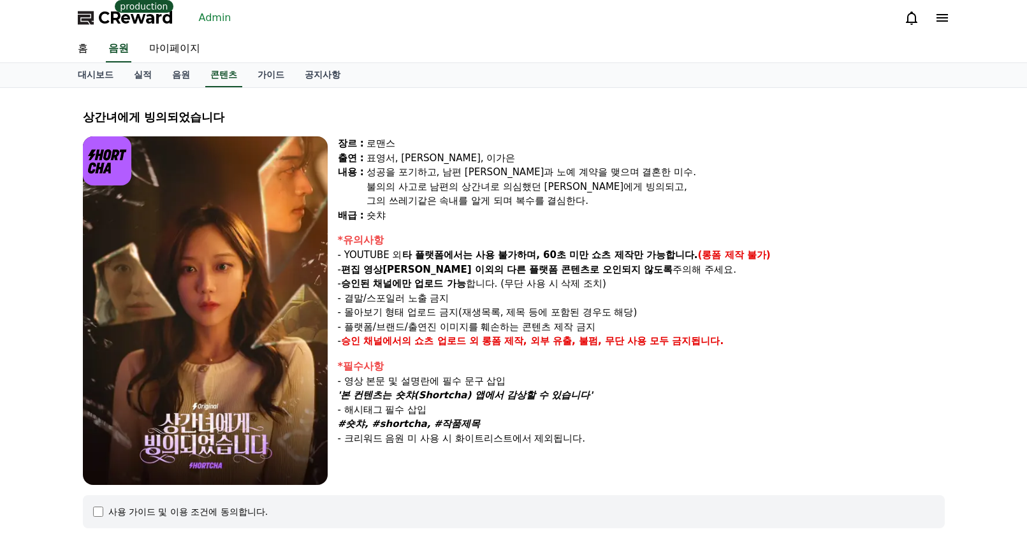
click at [217, 13] on link "Admin" at bounding box center [215, 18] width 43 height 20
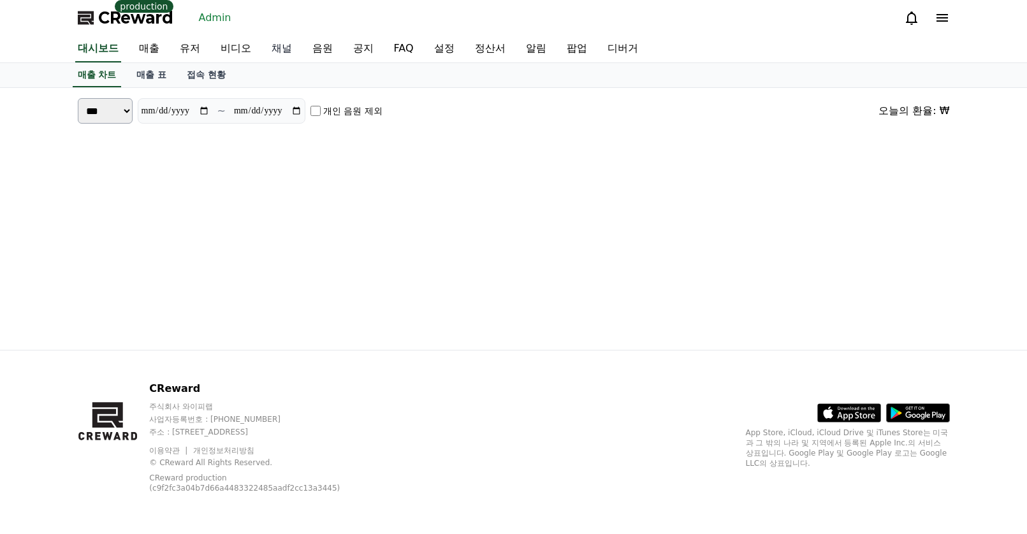
click at [279, 48] on link "채널" at bounding box center [281, 49] width 41 height 27
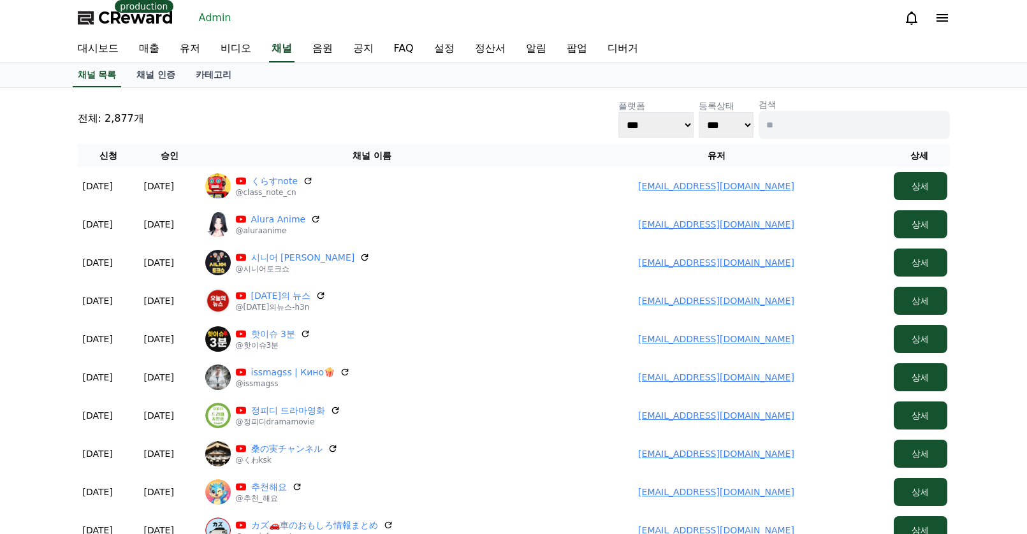
click at [815, 118] on input at bounding box center [853, 125] width 191 height 28
paste input "*********"
type input "*********"
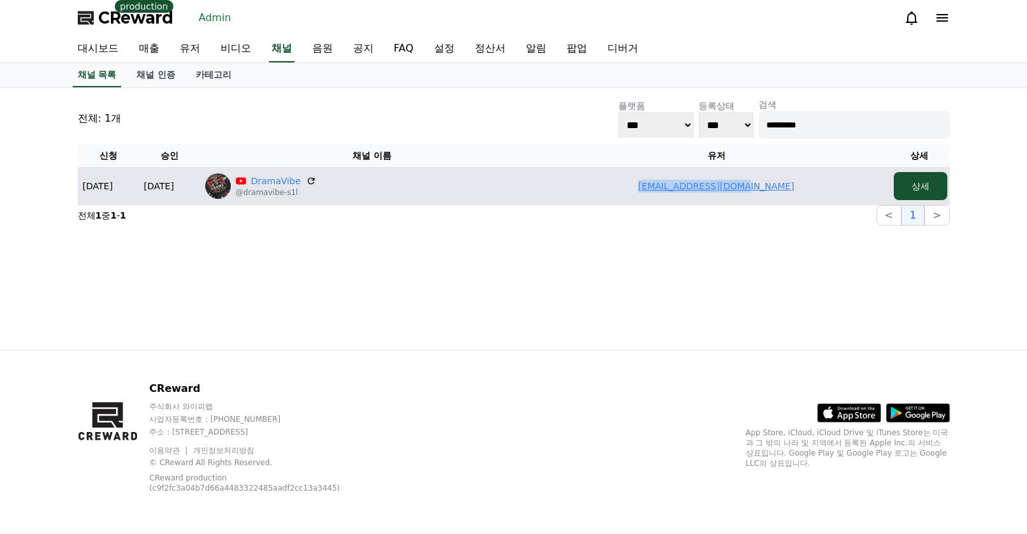
click at [801, 189] on td "dohyunbae1@gmail.com" at bounding box center [716, 186] width 344 height 38
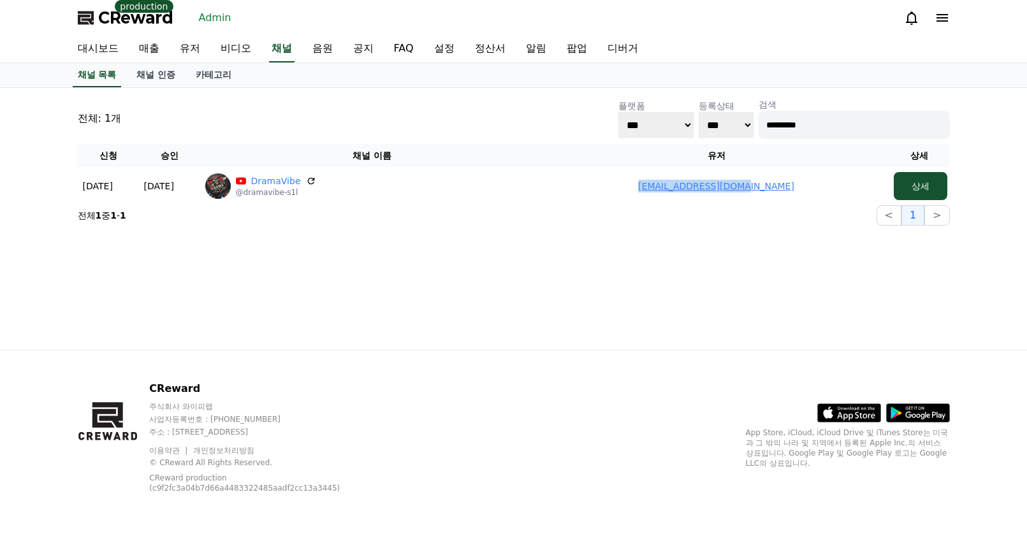
click at [126, 22] on span "CReward" at bounding box center [135, 18] width 75 height 20
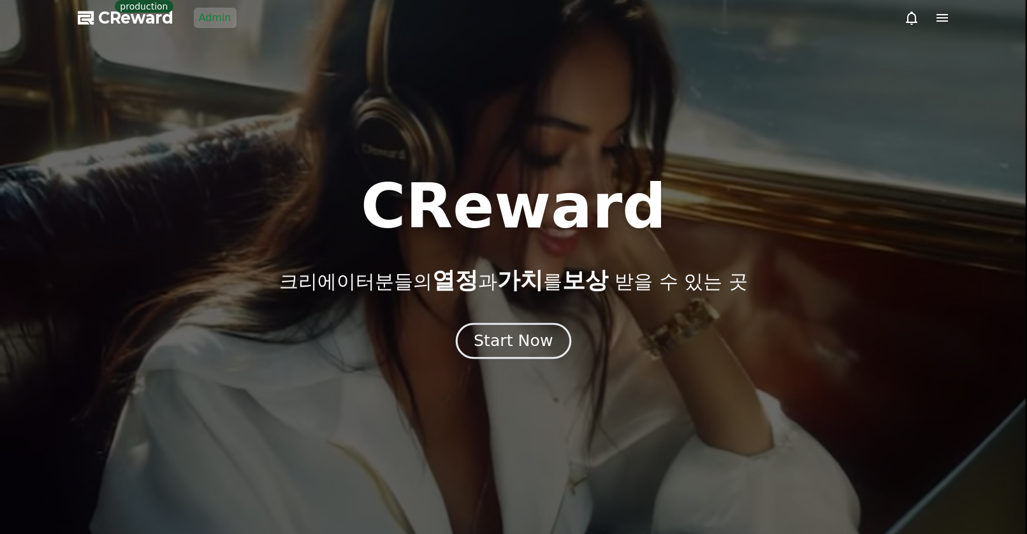
click at [530, 354] on button "Start Now" at bounding box center [513, 341] width 115 height 36
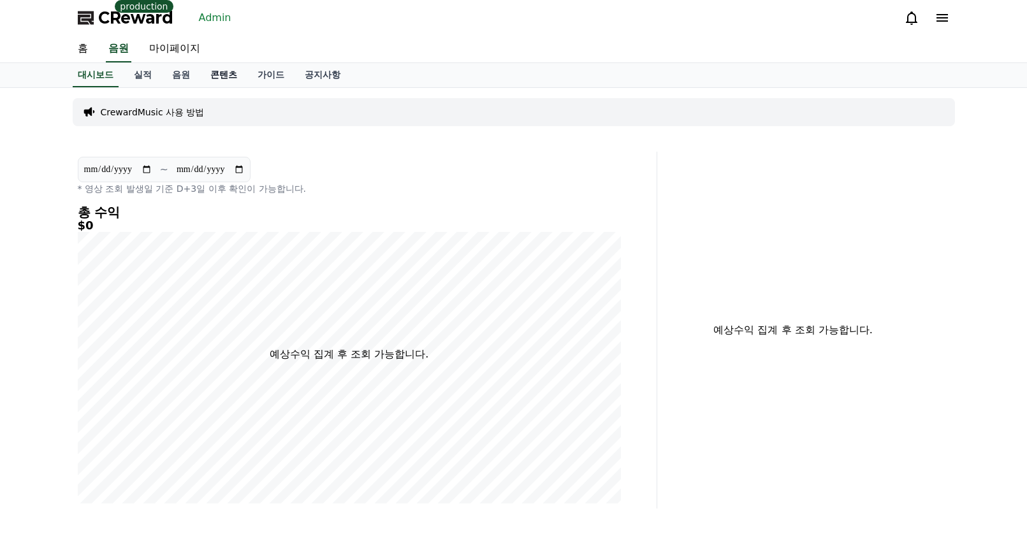
click at [203, 71] on link "콘텐츠" at bounding box center [223, 75] width 47 height 24
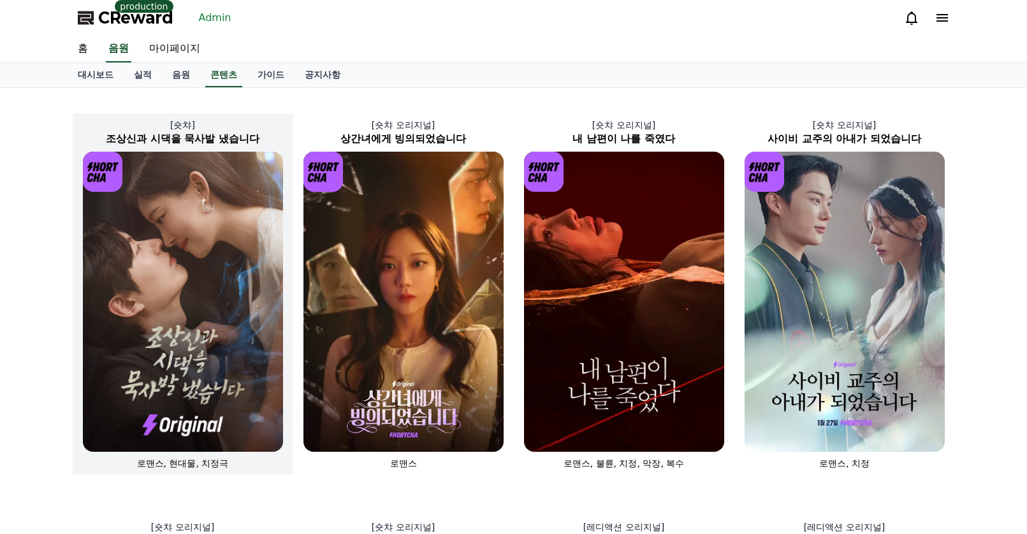
click at [214, 205] on img at bounding box center [183, 302] width 200 height 300
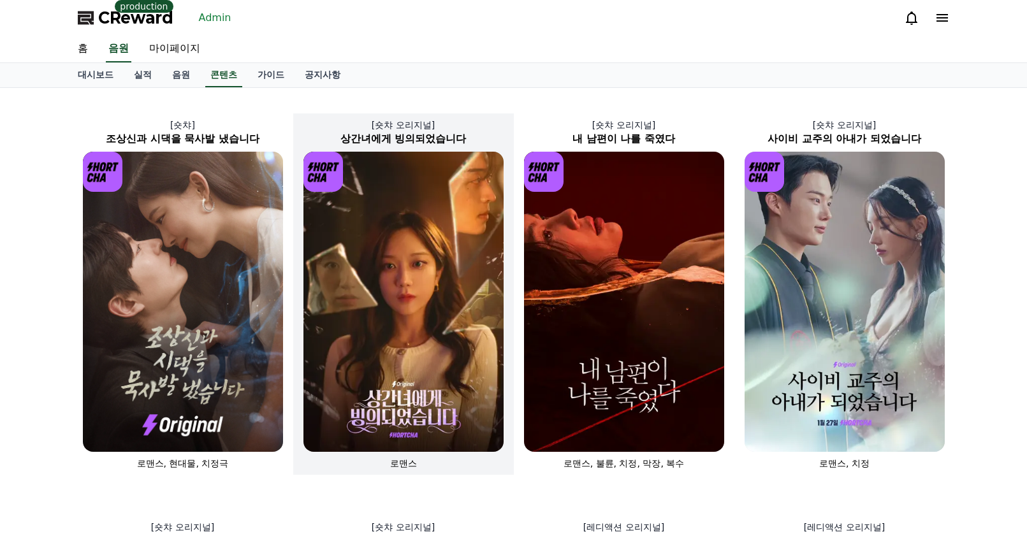
click at [423, 237] on img at bounding box center [403, 302] width 200 height 300
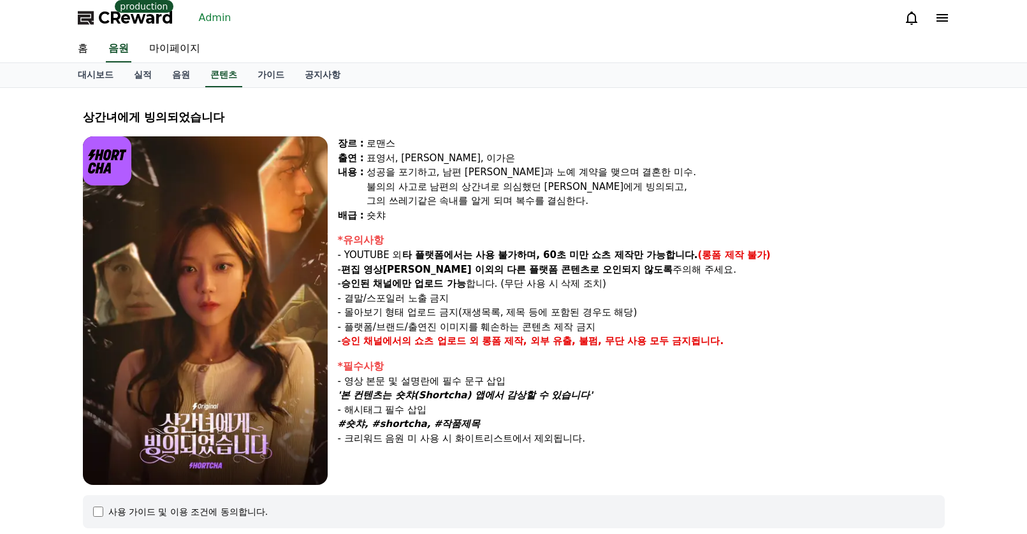
click at [733, 358] on div "장르 : 로맨스 출연 : 표영서, 권혁현, 이가은 내용 : 성공을 포기하고, 남편 수혁과 노예 계약을 맺으며 결혼한 미수. 불의의 사고로 남편…" at bounding box center [641, 310] width 607 height 349
drag, startPoint x: 660, startPoint y: 314, endPoint x: 336, endPoint y: 317, distance: 324.4
click at [336, 317] on div "장르 : 로맨스 출연 : 표영서, 권혁현, 이가은 내용 : 성공을 포기하고, 남편 수혁과 노예 계약을 맺으며 결혼한 미수. 불의의 사고로 남편…" at bounding box center [514, 310] width 862 height 349
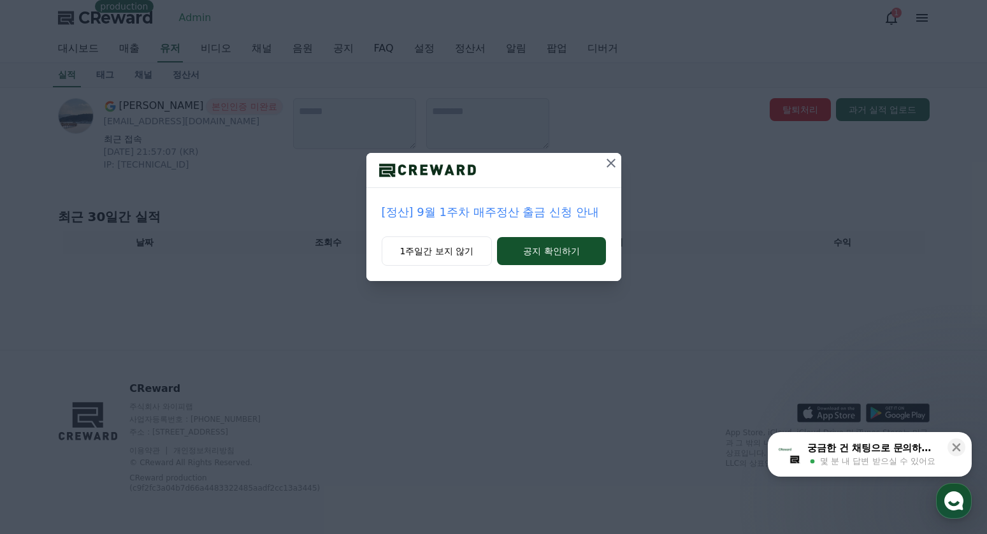
click at [616, 162] on icon at bounding box center [611, 163] width 15 height 15
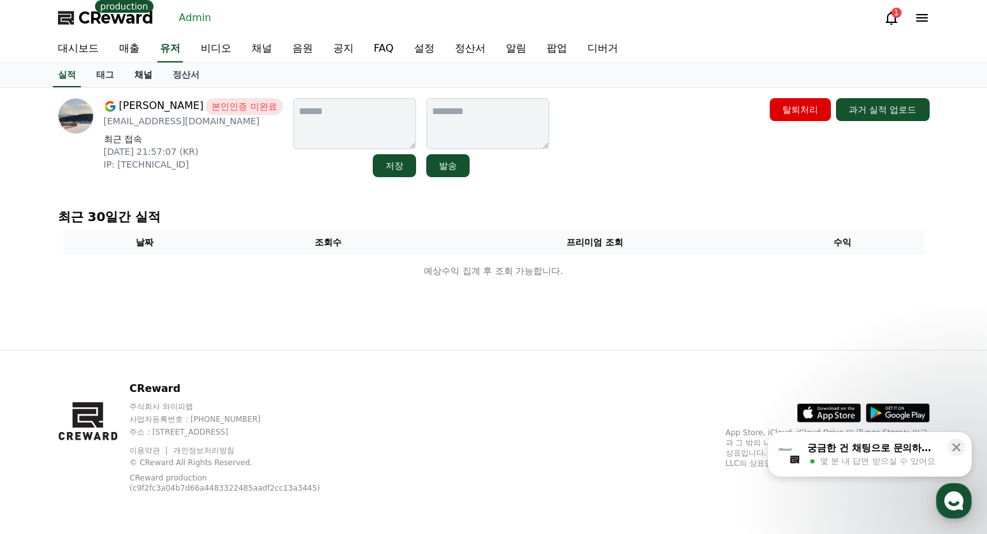
click at [148, 75] on link "채널" at bounding box center [143, 75] width 38 height 24
click at [100, 79] on link "태그" at bounding box center [105, 75] width 38 height 24
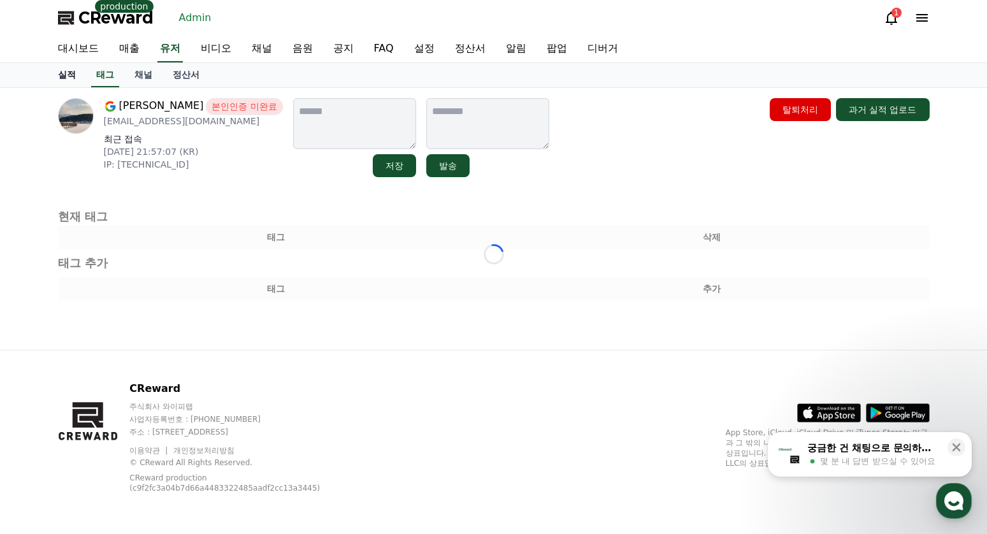
click at [55, 75] on link "실적" at bounding box center [67, 75] width 38 height 24
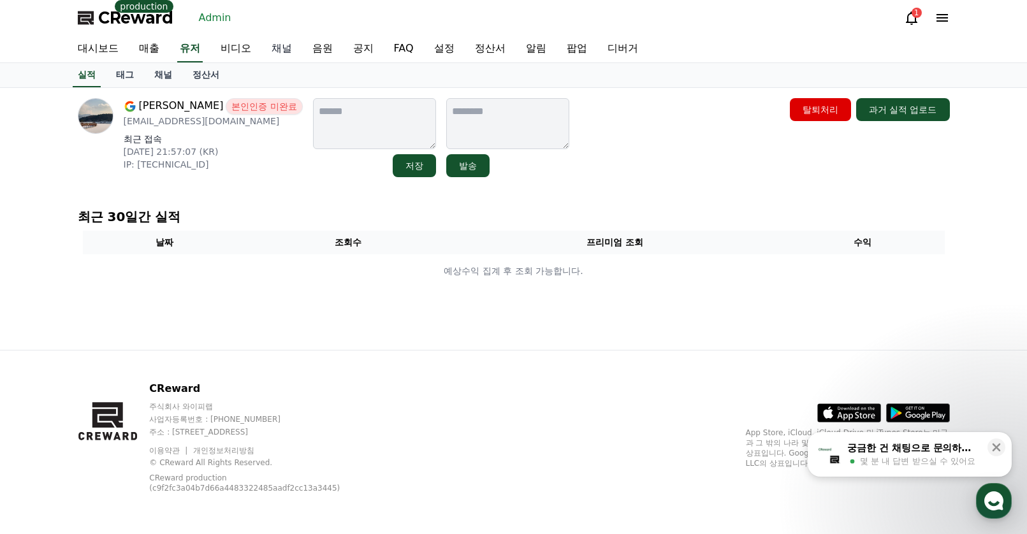
click at [293, 51] on link "채널" at bounding box center [281, 49] width 41 height 27
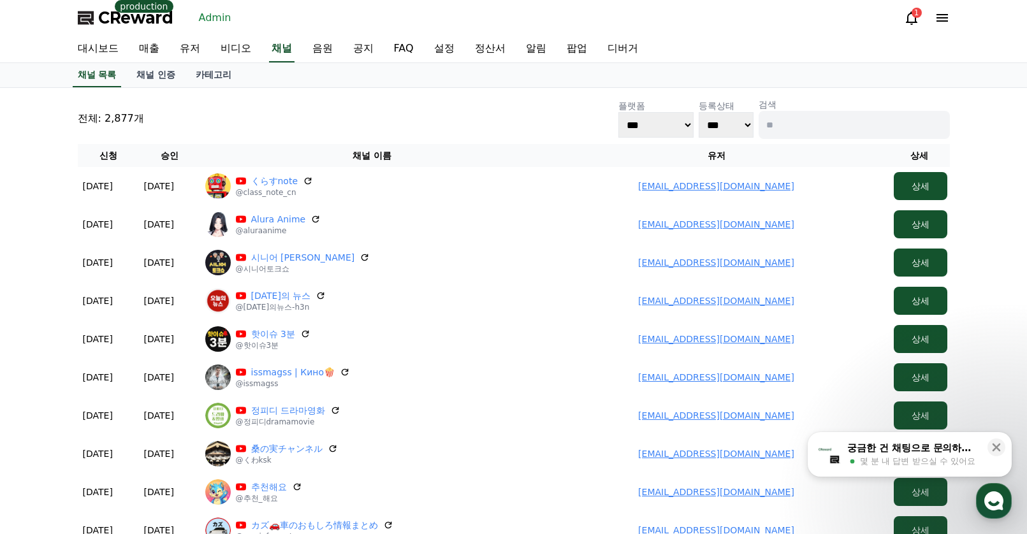
click at [802, 116] on input at bounding box center [853, 125] width 191 height 28
paste input "**"
type input "**"
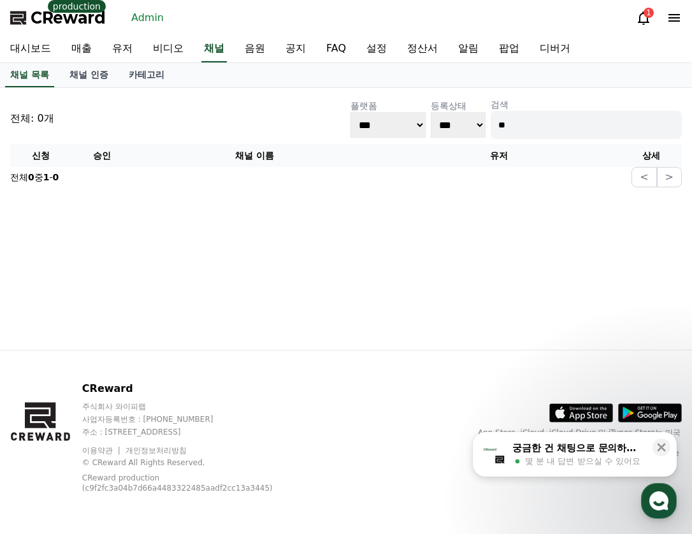
click at [384, 223] on div "전체: 0개 플랫폼 *** ***** **** 등록상태 *** *** 검색 ** 신청 승인 채널 이름 유저 상세 전체 0 중 1 - 0 < >" at bounding box center [346, 219] width 692 height 262
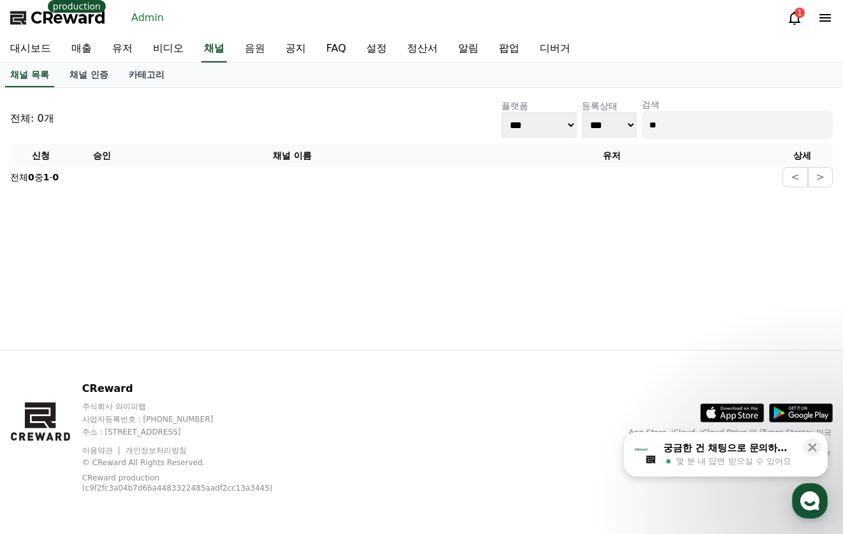
click at [239, 45] on link "음원" at bounding box center [255, 49] width 41 height 27
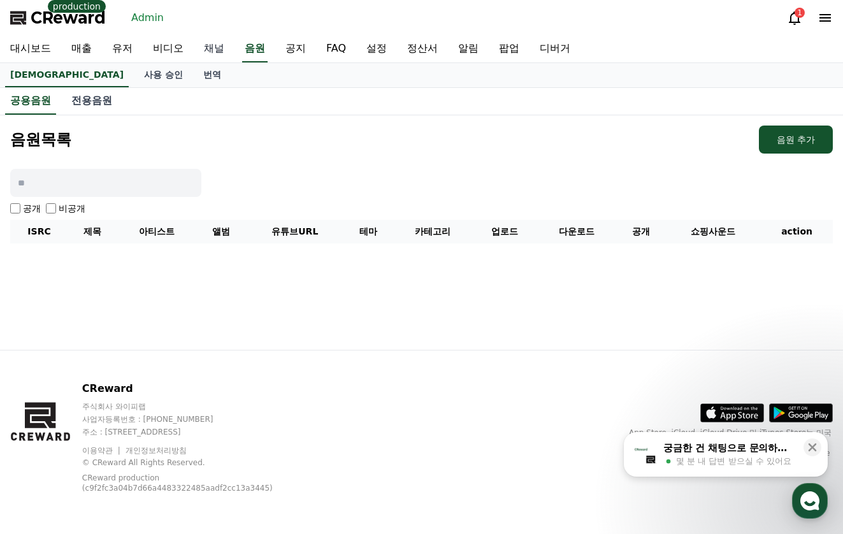
click at [206, 45] on link "채널" at bounding box center [214, 49] width 41 height 27
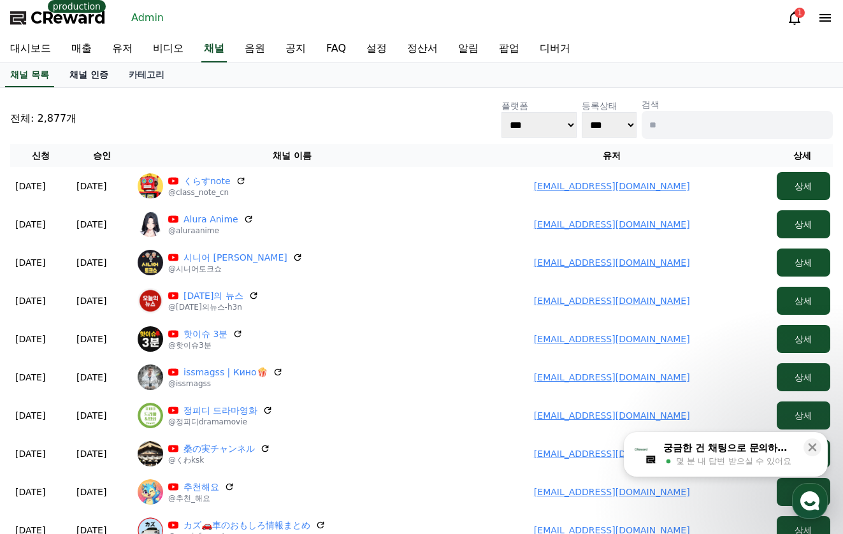
click at [79, 77] on link "채널 인증" at bounding box center [88, 75] width 59 height 24
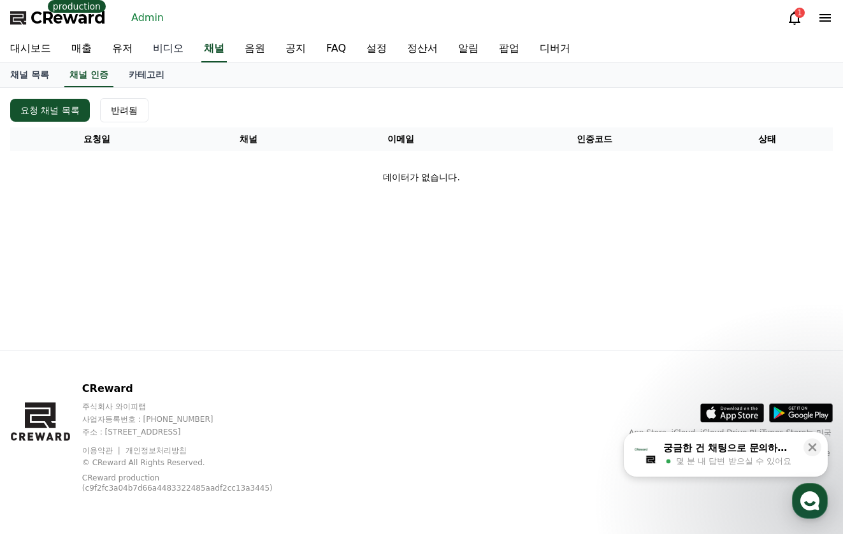
click at [173, 45] on link "비디오" at bounding box center [168, 49] width 51 height 27
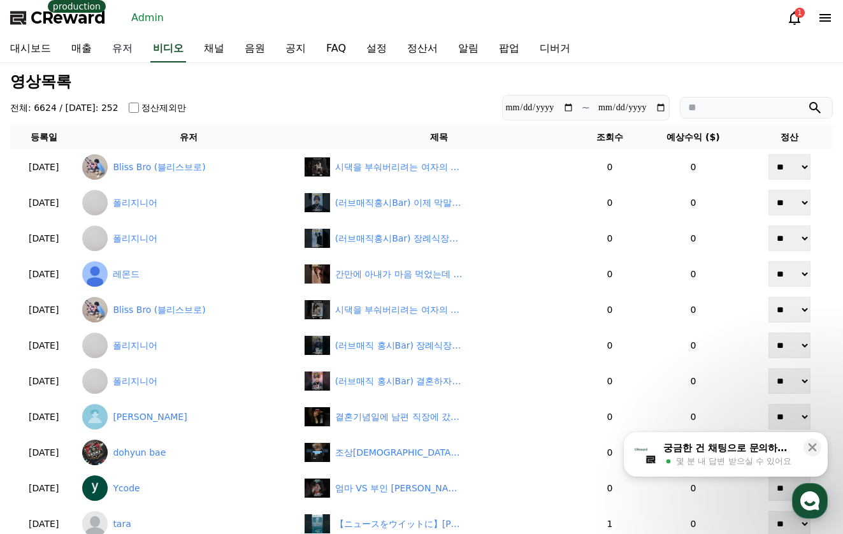
click at [135, 47] on link "유저" at bounding box center [122, 49] width 41 height 27
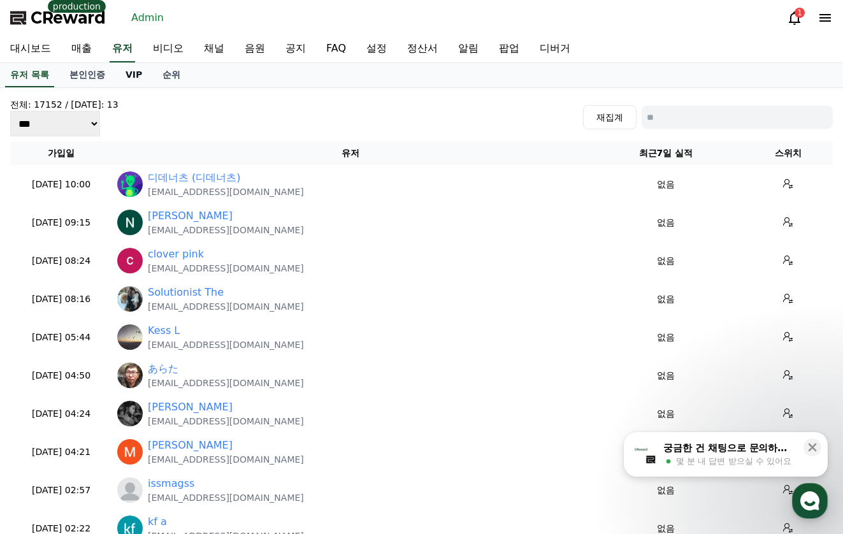
click at [127, 79] on link "VIP" at bounding box center [133, 75] width 37 height 24
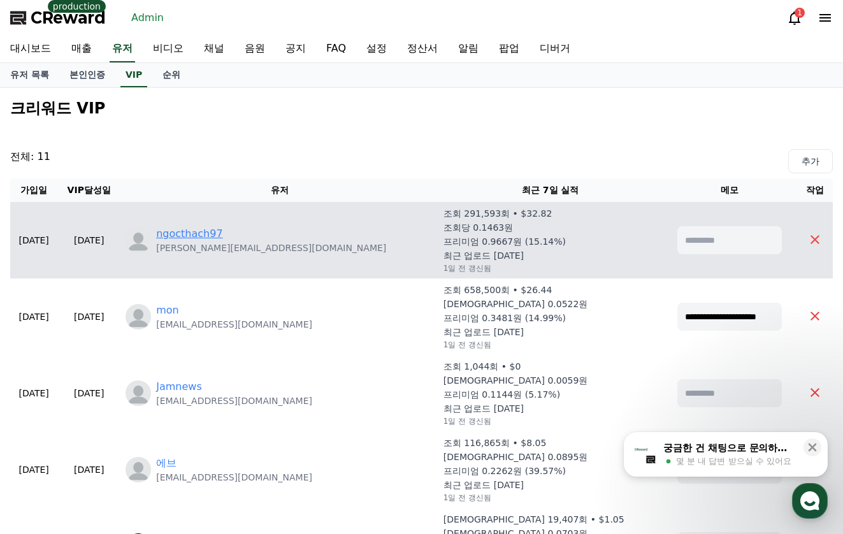
click at [222, 240] on link "ngocthach97" at bounding box center [189, 233] width 66 height 15
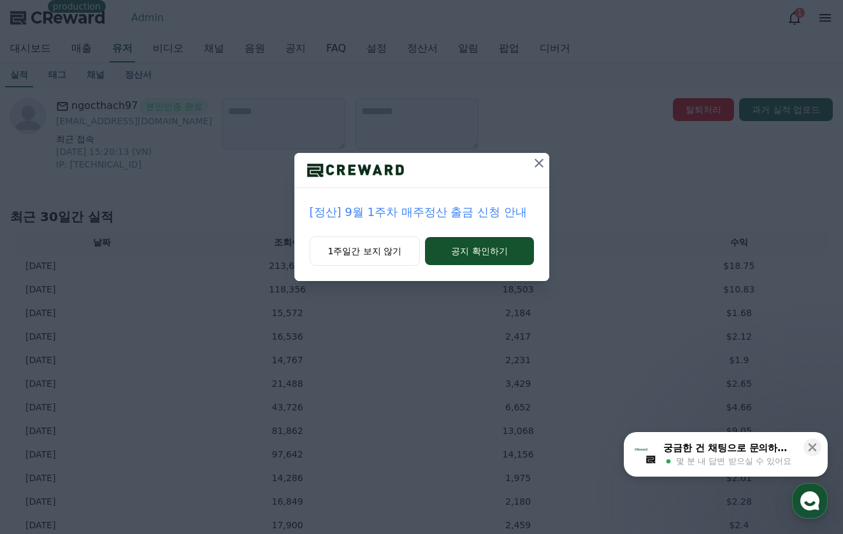
click at [537, 161] on icon at bounding box center [539, 163] width 9 height 9
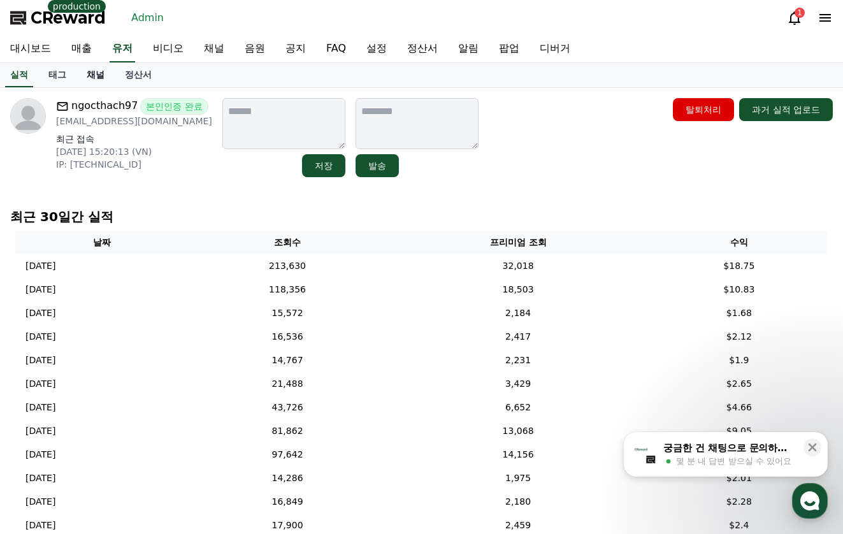
click at [103, 75] on link "채널" at bounding box center [95, 75] width 38 height 24
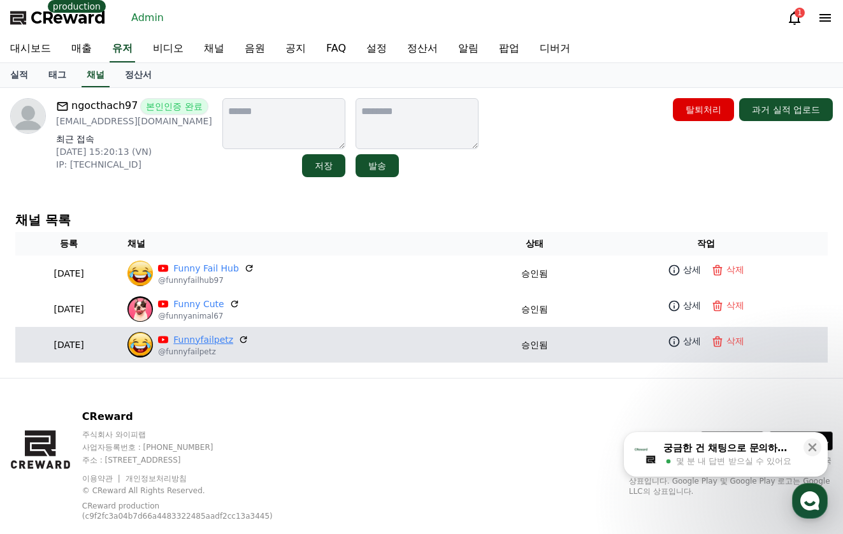
click at [233, 336] on link "Funnyfailpetz" at bounding box center [203, 339] width 60 height 13
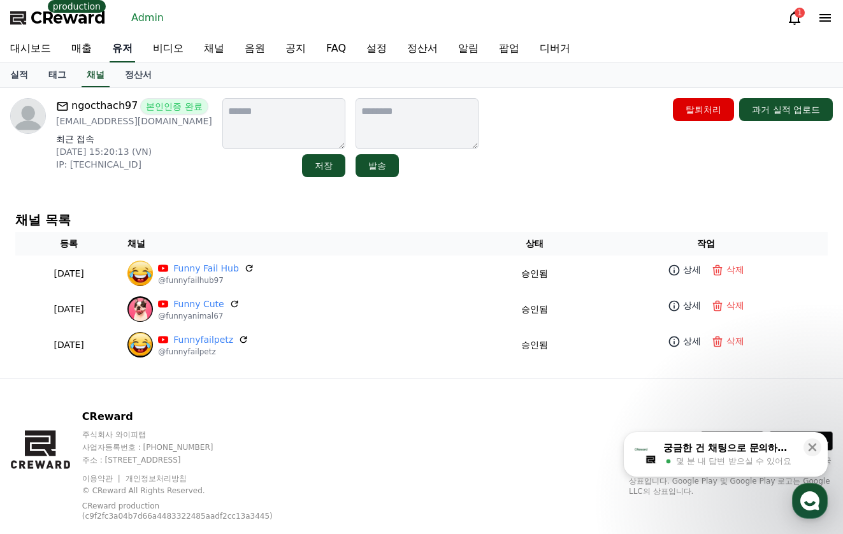
click at [132, 54] on link "유저" at bounding box center [122, 49] width 25 height 27
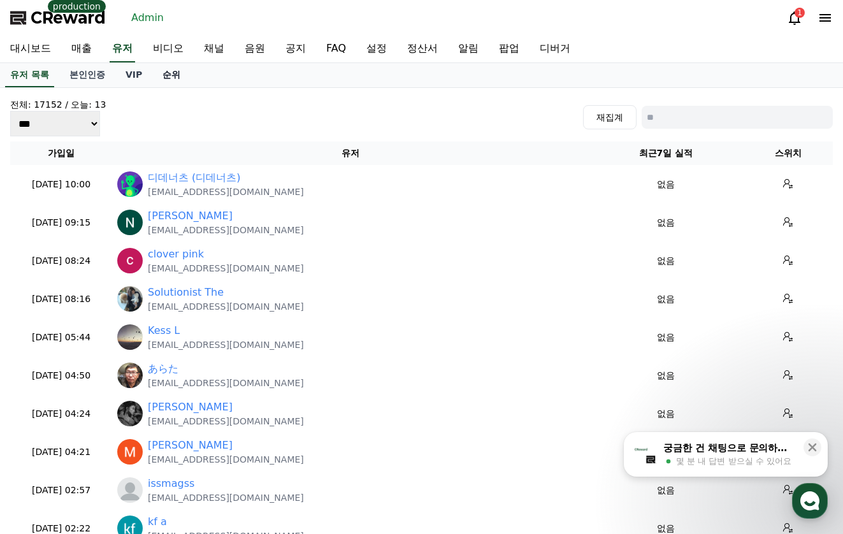
click at [158, 76] on link "순위" at bounding box center [171, 75] width 38 height 24
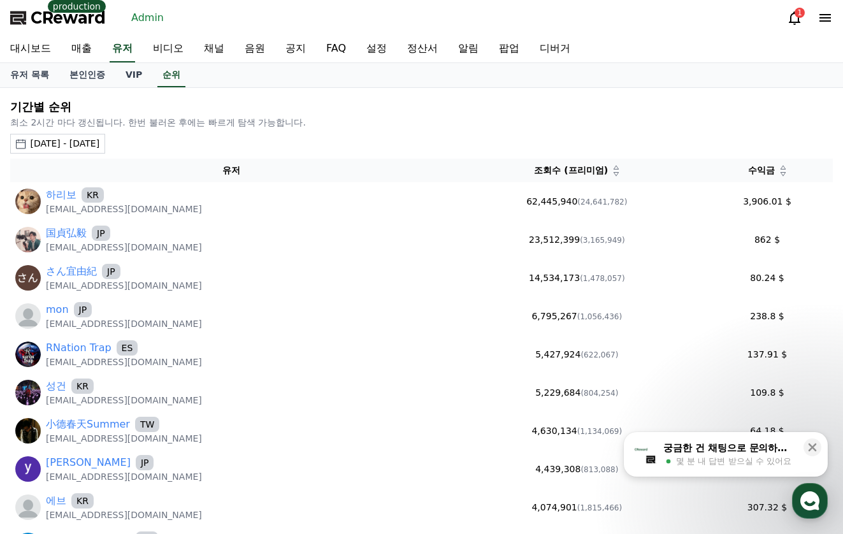
click at [99, 145] on div "2025-08-10 - 2025-09-10" at bounding box center [64, 143] width 69 height 13
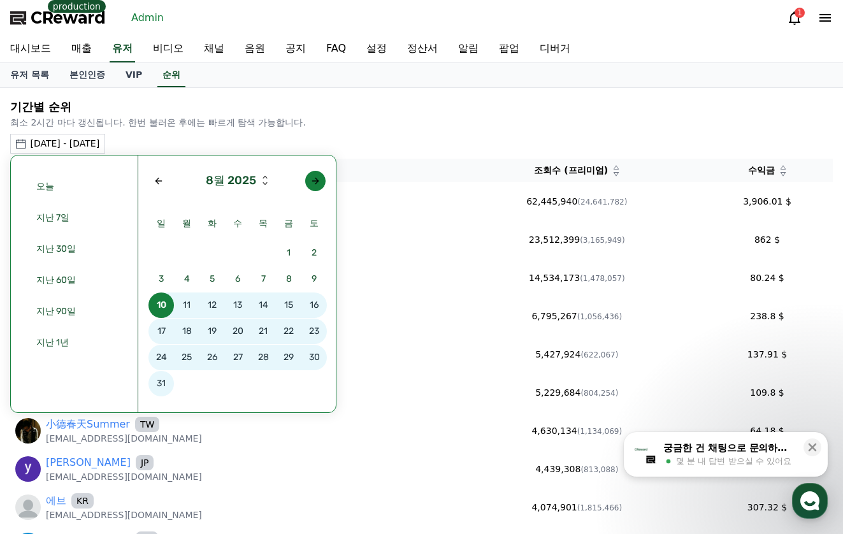
click at [312, 180] on div "Next month" at bounding box center [315, 181] width 10 height 10
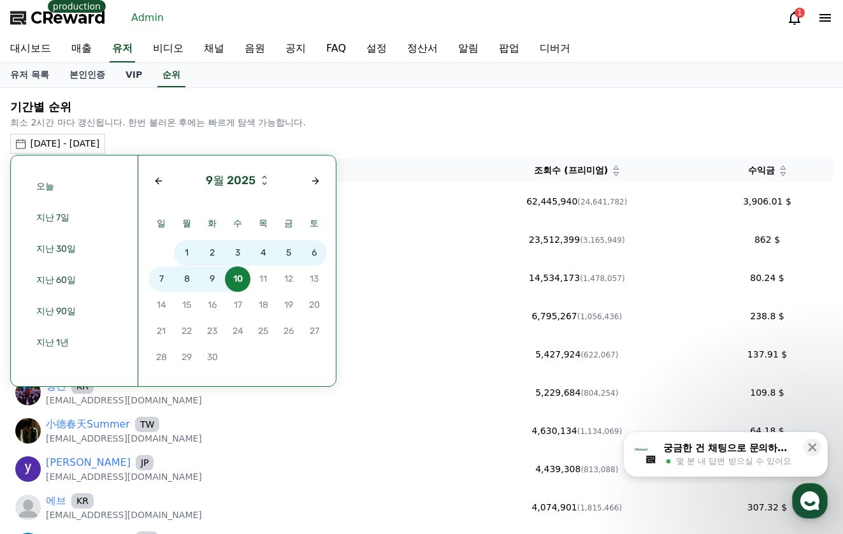
click at [166, 283] on span "7" at bounding box center [160, 278] width 25 height 25
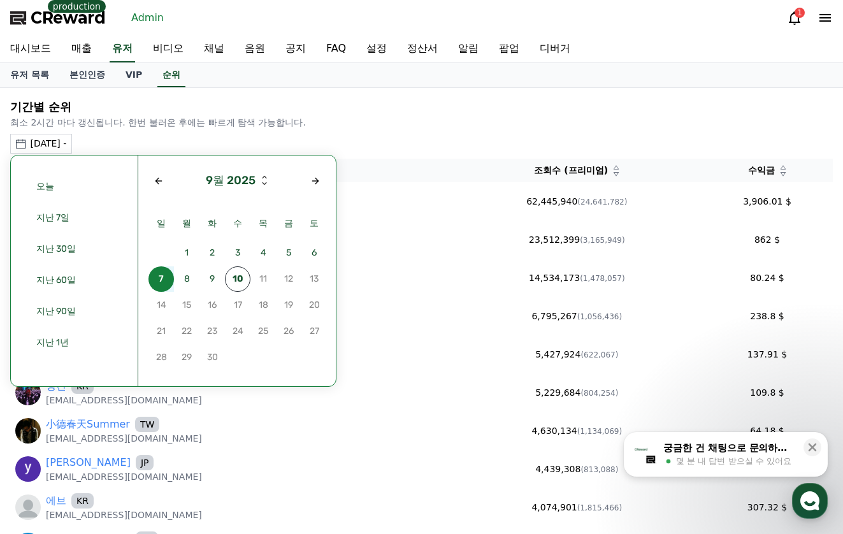
click at [166, 283] on span "7" at bounding box center [160, 278] width 25 height 25
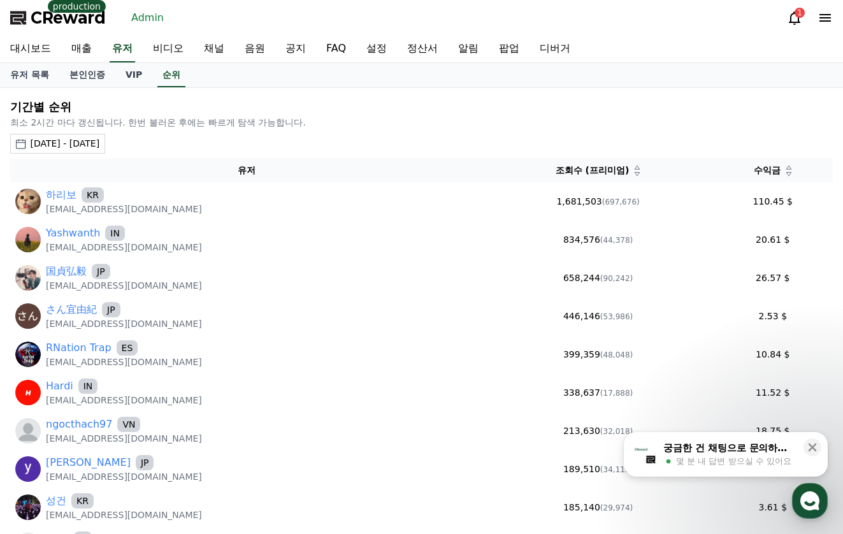
click at [786, 175] on icon at bounding box center [788, 174] width 5 height 4
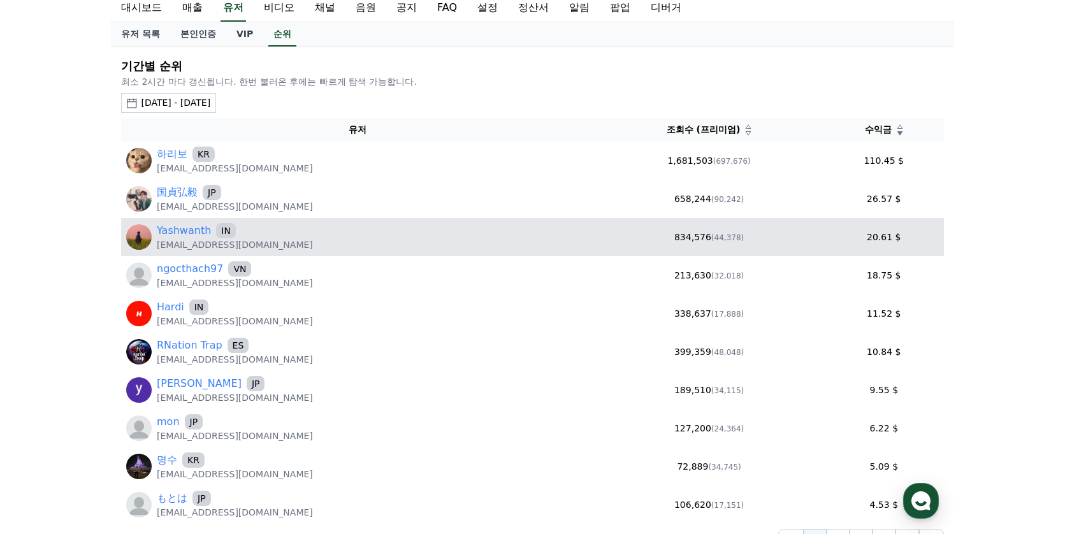
scroll to position [64, 0]
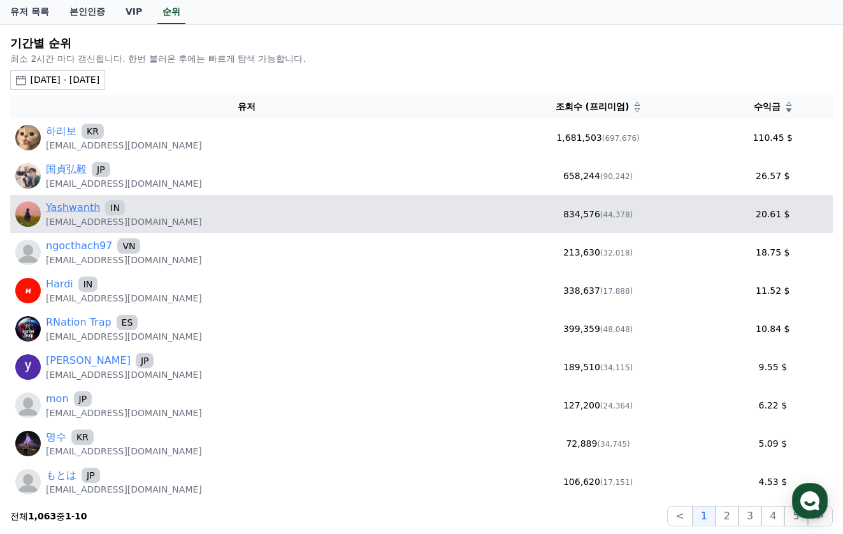
click at [69, 210] on link "Yashwanth" at bounding box center [73, 207] width 54 height 15
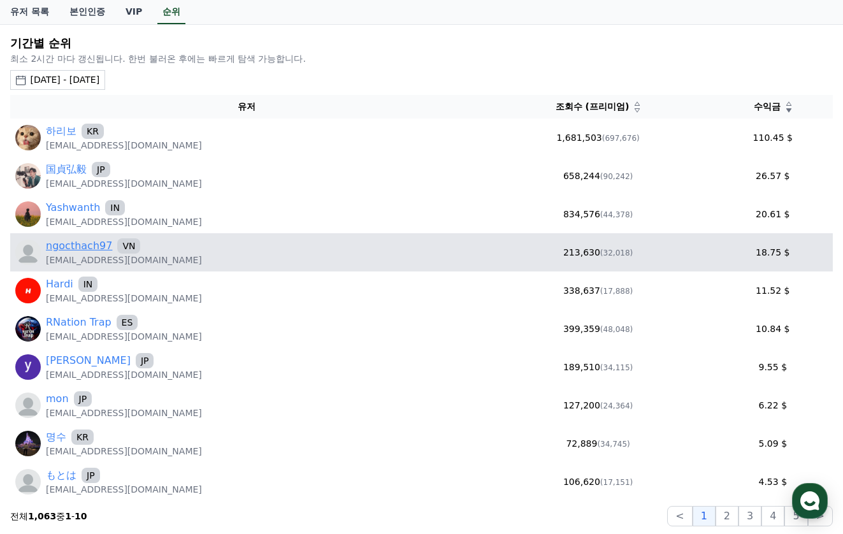
click at [73, 247] on link "ngocthach97" at bounding box center [79, 245] width 66 height 15
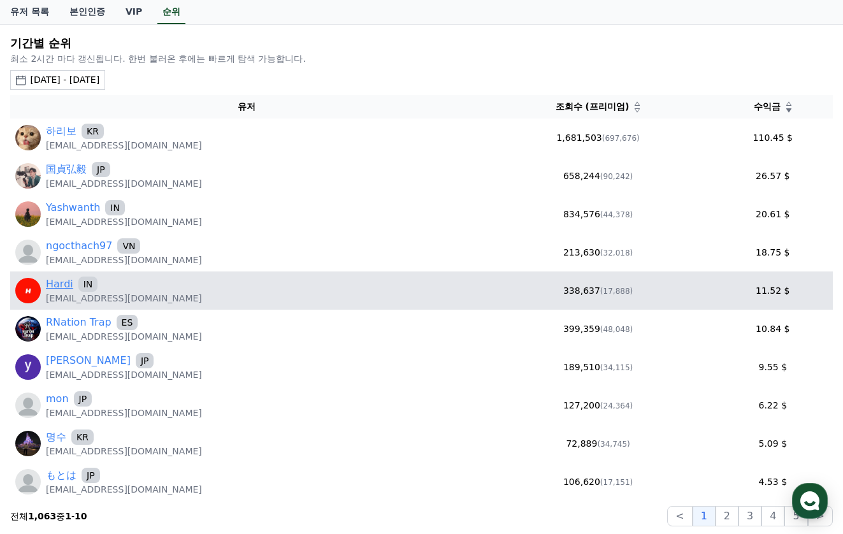
click at [62, 280] on link "Hardi" at bounding box center [59, 284] width 27 height 15
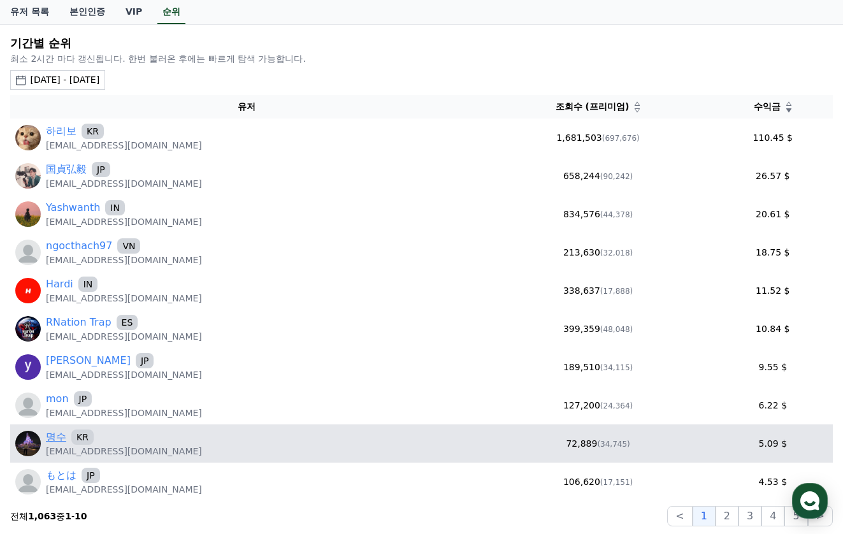
click at [62, 438] on link "명수" at bounding box center [56, 437] width 20 height 15
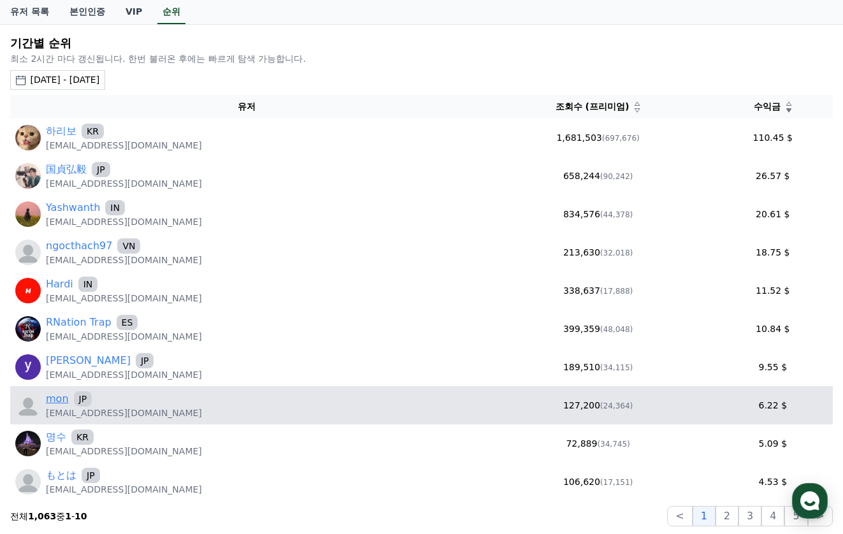
click at [59, 401] on link "mon" at bounding box center [57, 398] width 23 height 15
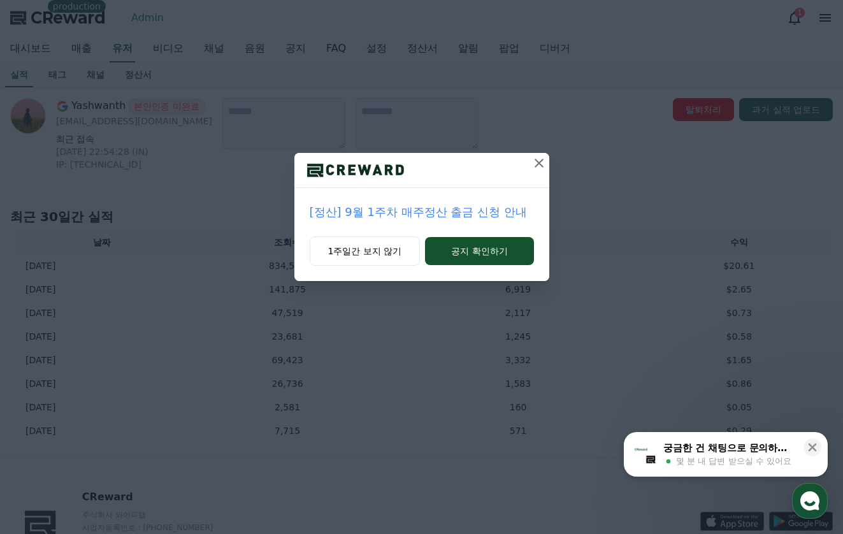
drag, startPoint x: 537, startPoint y: 167, endPoint x: 472, endPoint y: 166, distance: 65.0
click at [537, 167] on icon at bounding box center [539, 163] width 15 height 15
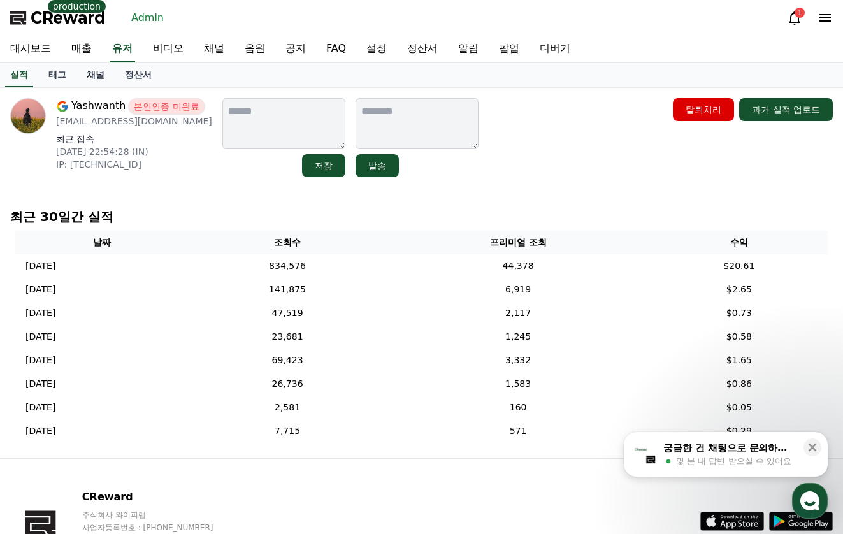
click at [103, 75] on link "채널" at bounding box center [95, 75] width 38 height 24
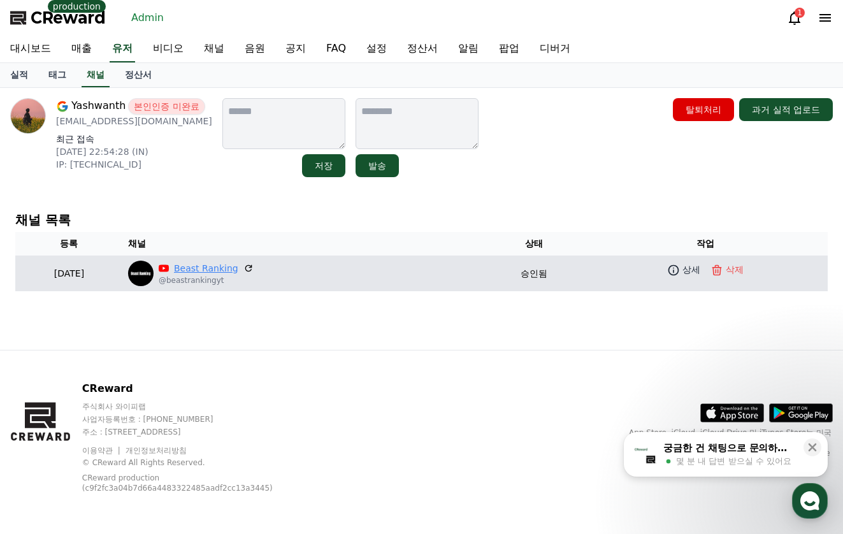
click at [229, 263] on link "Beast Ranking" at bounding box center [206, 268] width 64 height 13
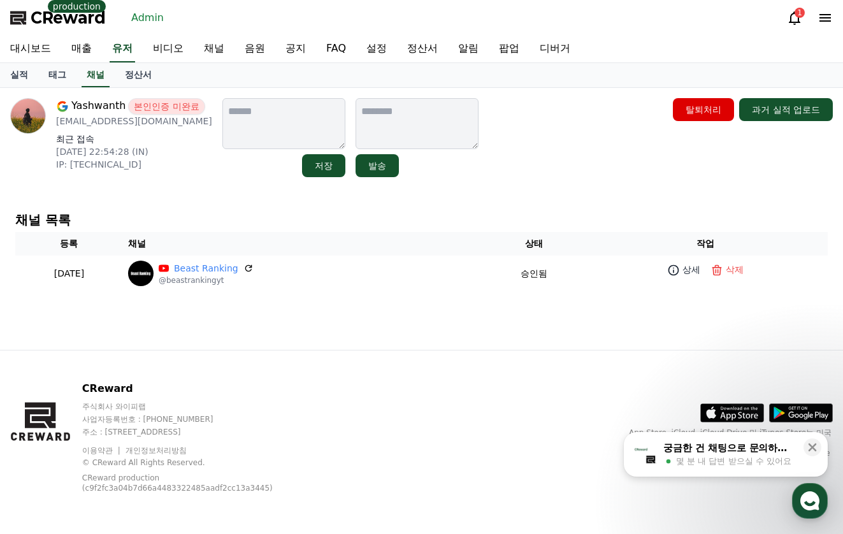
click at [537, 113] on div "Yashwanth 본인인증 미완료 klr199yashwanth@gmail.com 최근 접속 2025-08-31 22:54:28 (IN) IP:…" at bounding box center [421, 137] width 823 height 79
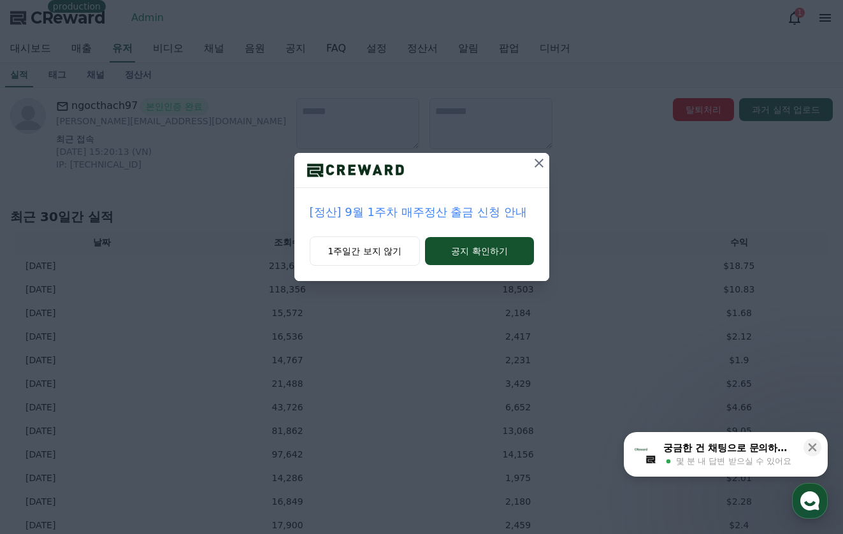
drag, startPoint x: 539, startPoint y: 159, endPoint x: 505, endPoint y: 158, distance: 33.8
click at [539, 160] on icon at bounding box center [539, 163] width 15 height 15
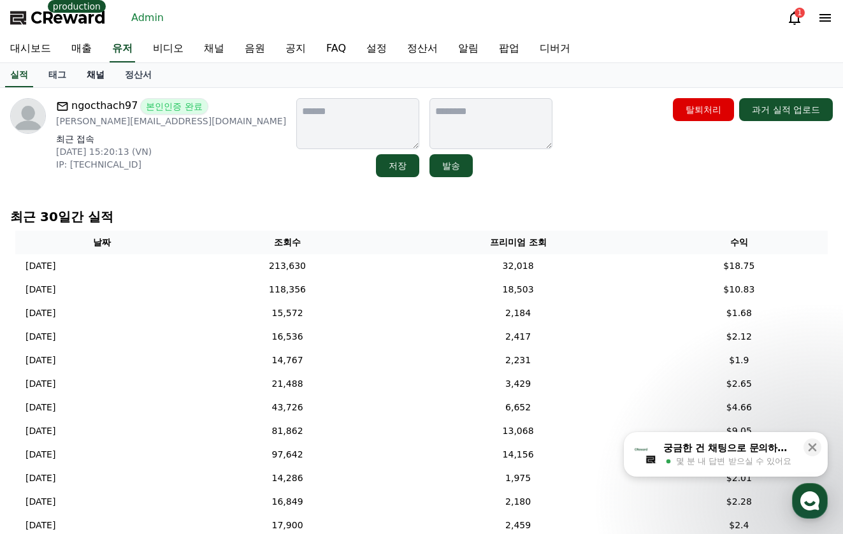
click at [89, 78] on link "채널" at bounding box center [95, 75] width 38 height 24
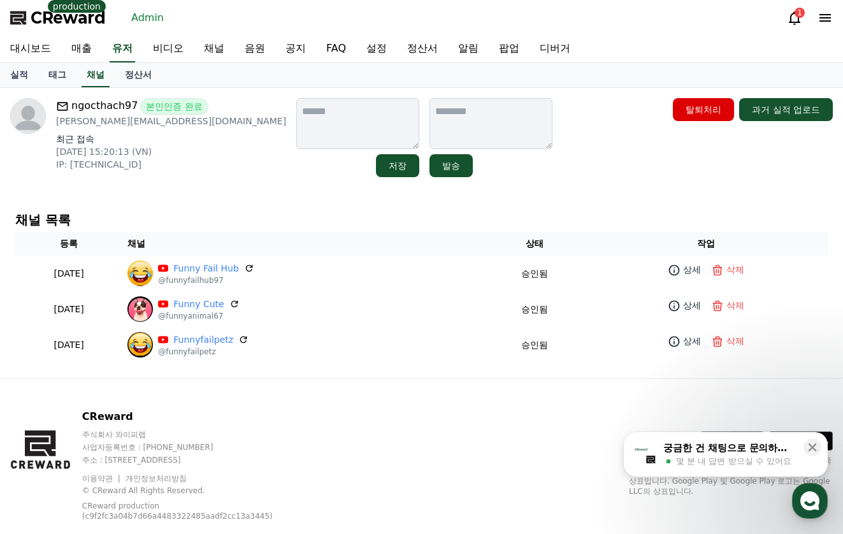
click at [505, 179] on div "ngocthach97 본인인증 완료 [PERSON_NAME][EMAIL_ADDRESS][DOMAIN_NAME] 최근 접속 [DATE] 15:2…" at bounding box center [421, 137] width 833 height 89
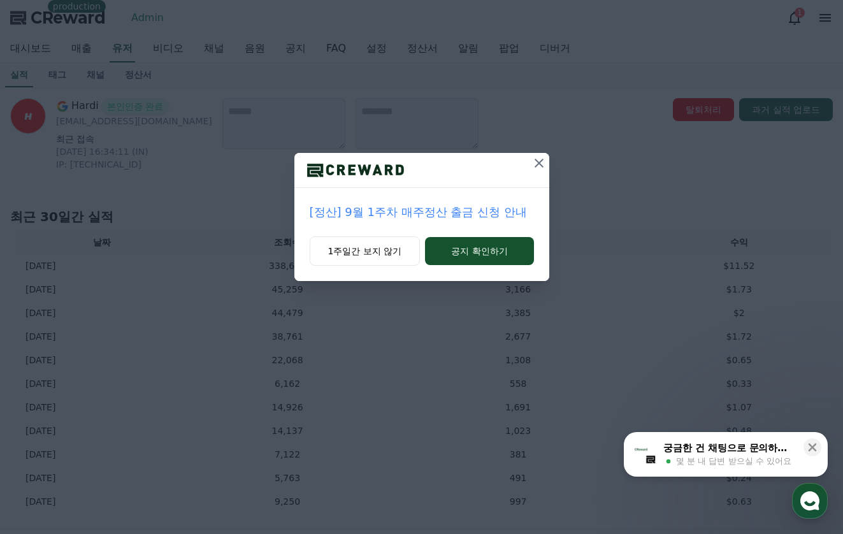
click at [537, 159] on icon at bounding box center [539, 163] width 15 height 15
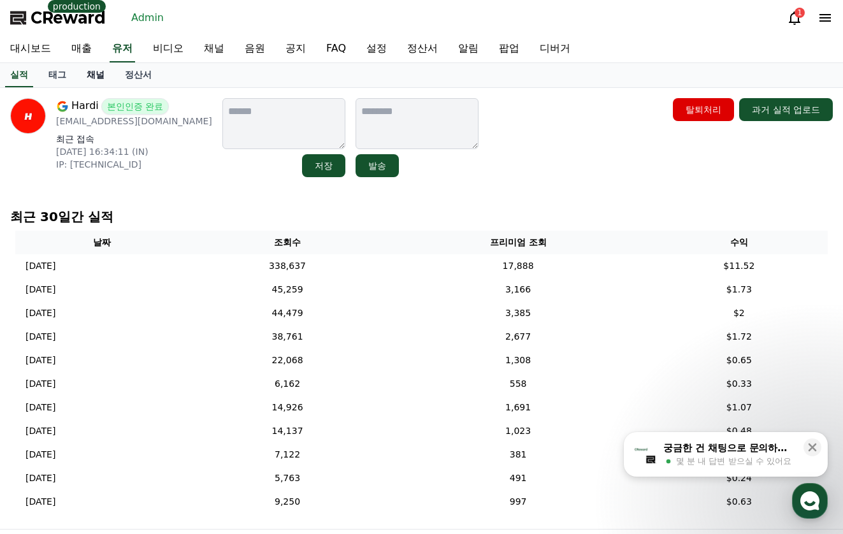
click at [88, 76] on link "채널" at bounding box center [95, 75] width 38 height 24
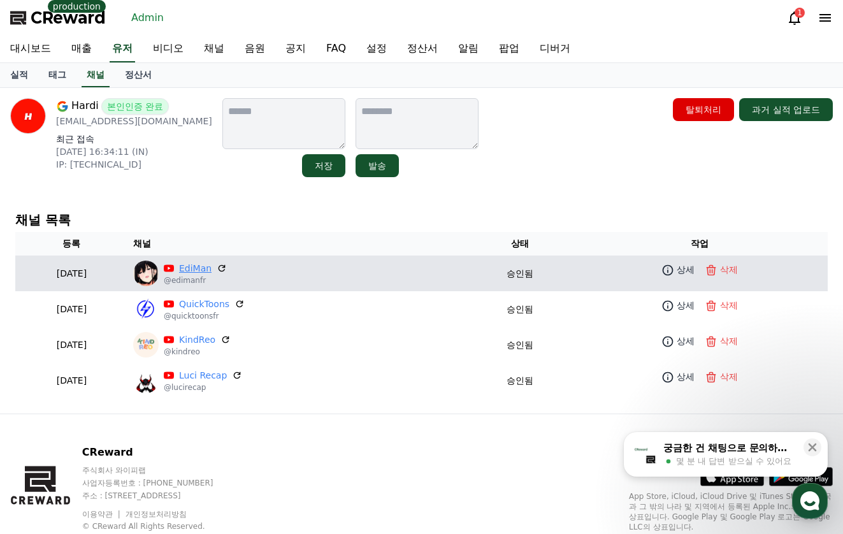
click at [212, 266] on link "EdiMan" at bounding box center [195, 268] width 33 height 13
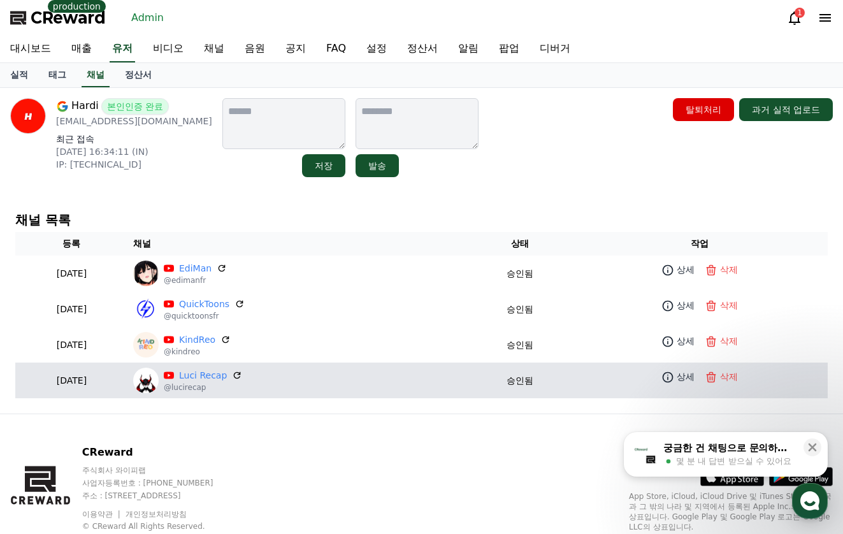
click at [245, 367] on td "Luci Recap @lucirecap" at bounding box center [298, 381] width 340 height 36
click at [227, 378] on link "Luci Recap" at bounding box center [203, 375] width 48 height 13
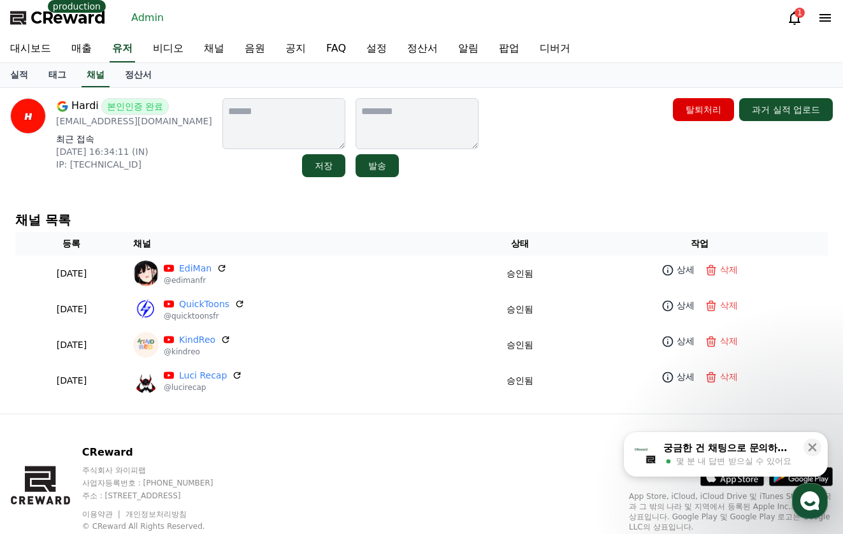
click at [520, 171] on div "Hardi 본인인증 완료 [EMAIL_ADDRESS][DOMAIN_NAME] 최근 접속 [DATE] 16:34:11 (IN) IP: [TECH…" at bounding box center [421, 137] width 823 height 79
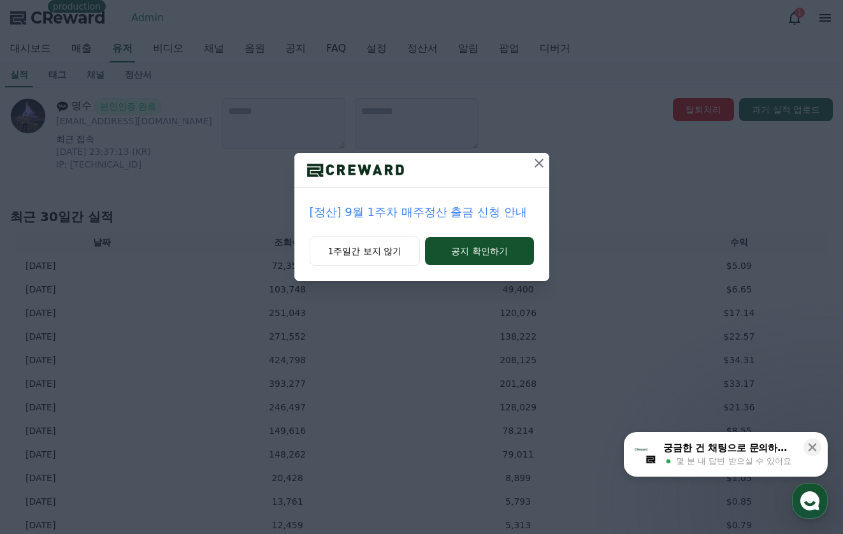
click at [539, 170] on icon at bounding box center [539, 163] width 15 height 15
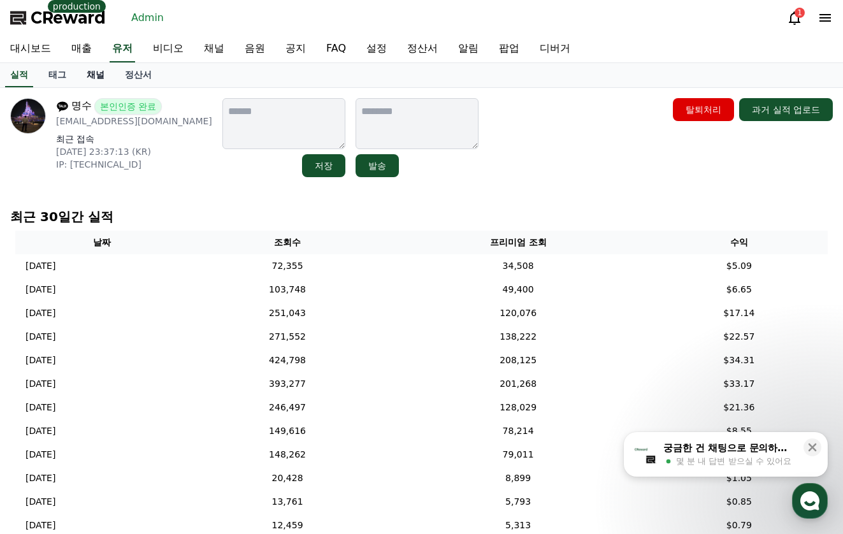
click at [98, 81] on link "채널" at bounding box center [95, 75] width 38 height 24
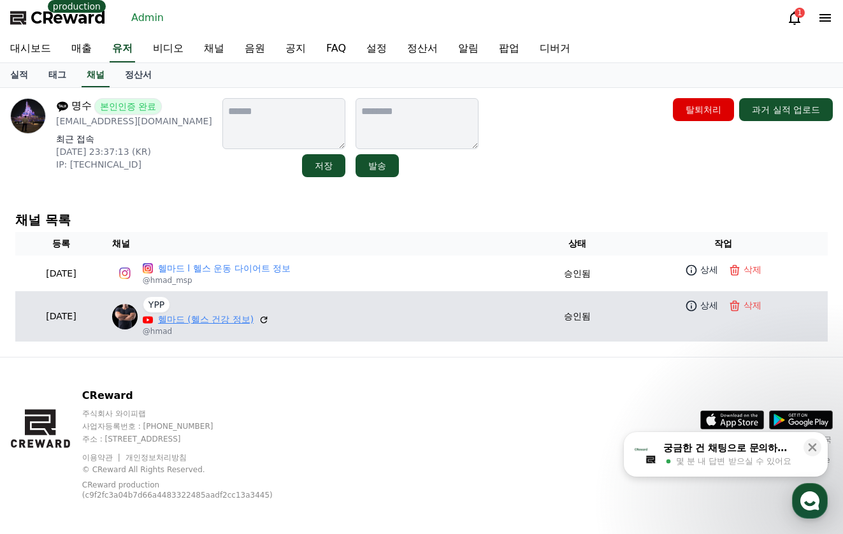
click at [254, 314] on link "헬마드 (헬스 건강 정보)" at bounding box center [206, 319] width 96 height 13
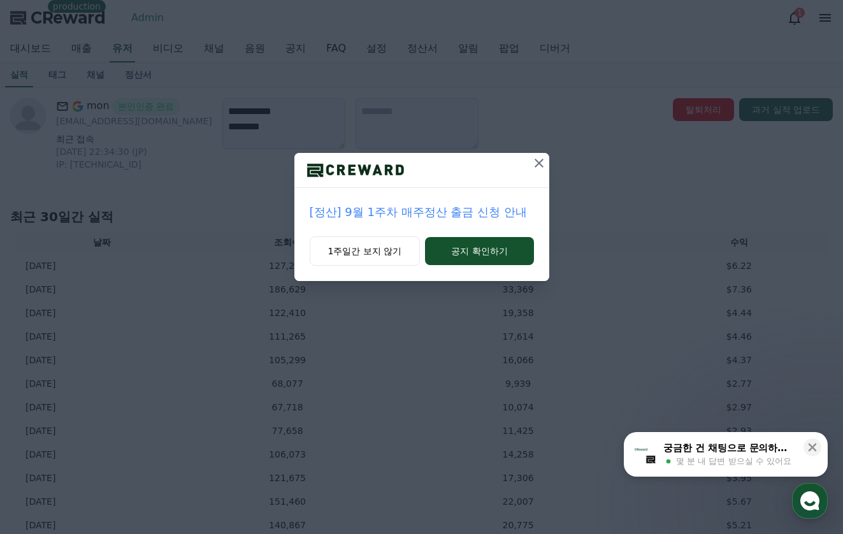
click at [534, 168] on icon at bounding box center [539, 163] width 15 height 15
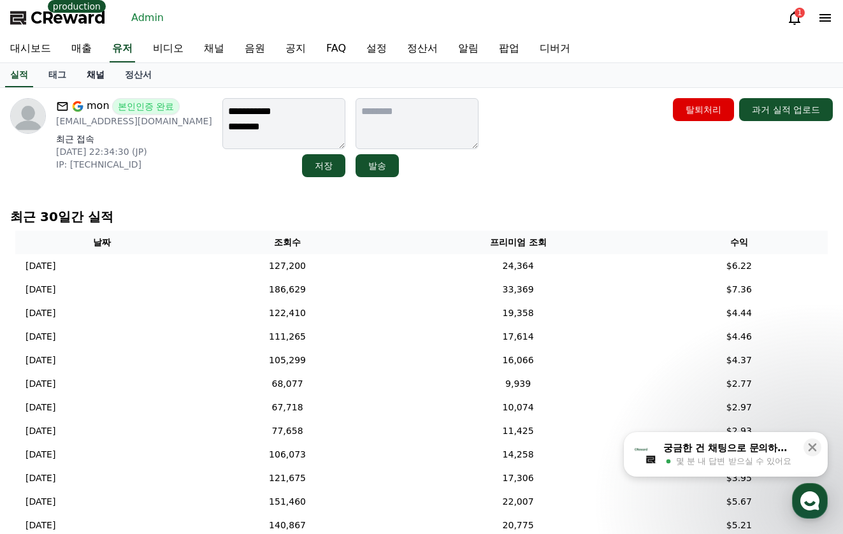
click at [98, 80] on link "채널" at bounding box center [95, 75] width 38 height 24
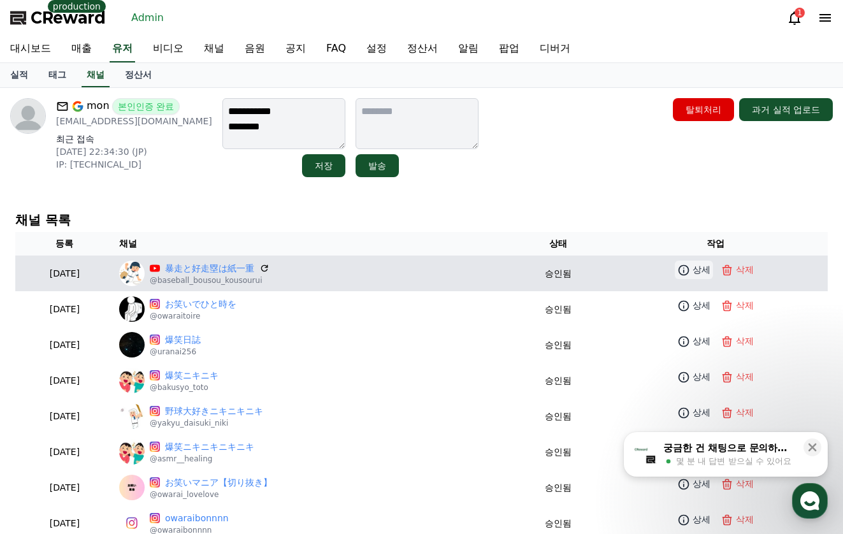
click at [702, 273] on p "상세" at bounding box center [702, 269] width 18 height 13
click at [254, 266] on link "暴走と好走塁は紙一重" at bounding box center [209, 268] width 89 height 13
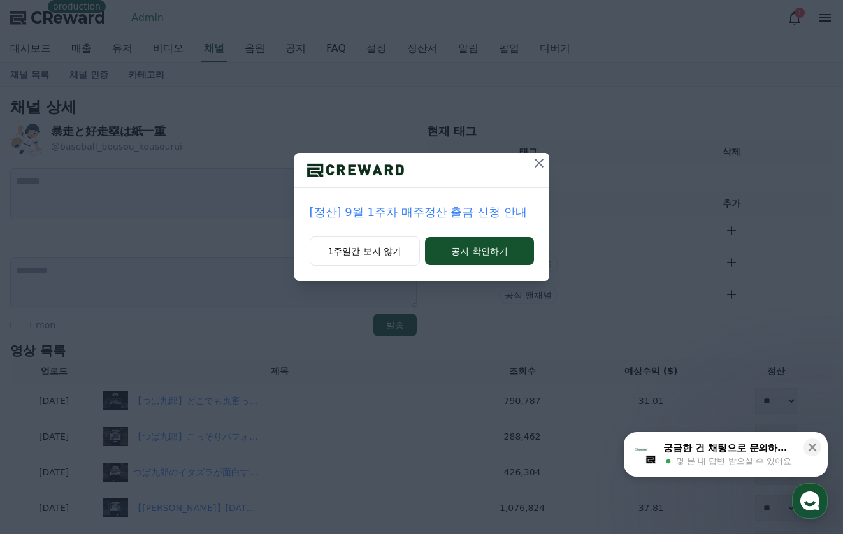
click at [539, 167] on icon at bounding box center [539, 163] width 15 height 15
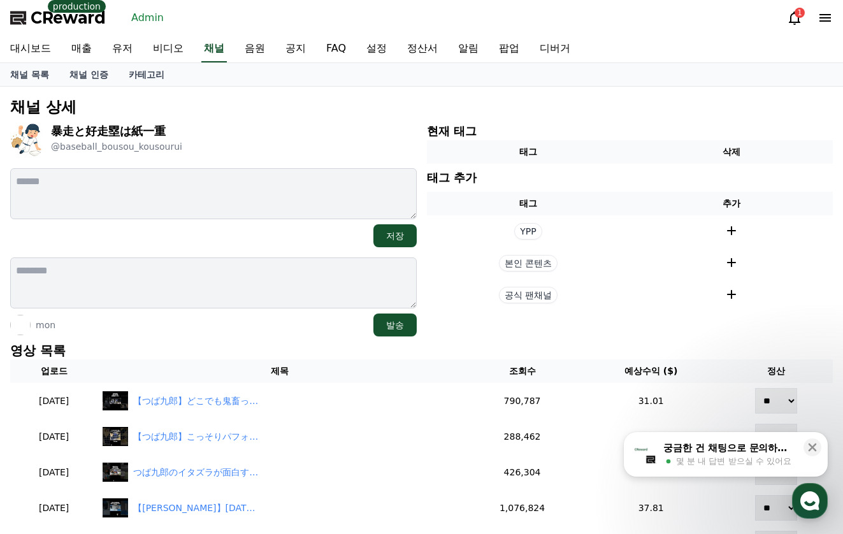
click at [366, 157] on div "暴走と好走塁は[PERSON_NAME] @baseball_bousou_kousourui" at bounding box center [213, 140] width 407 height 36
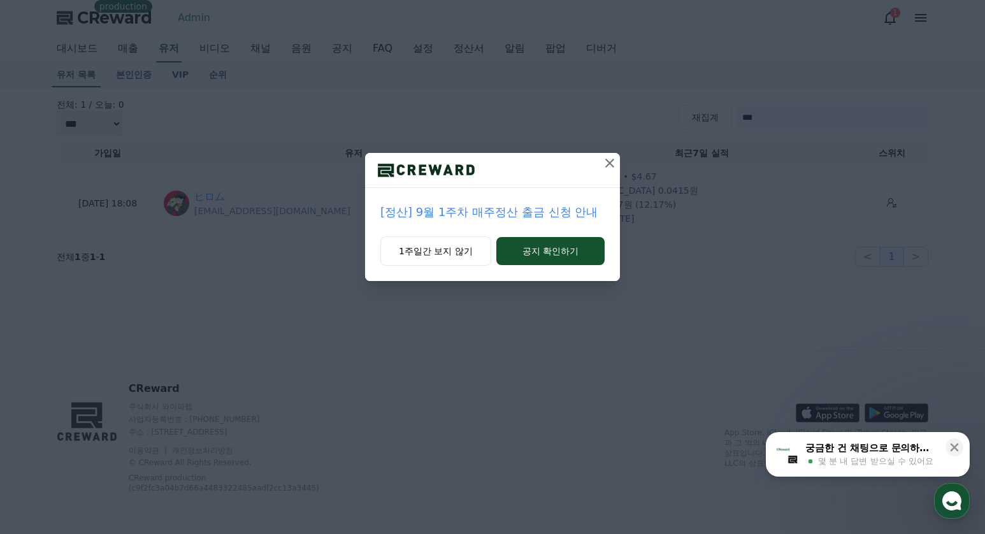
click at [611, 166] on icon at bounding box center [609, 163] width 15 height 15
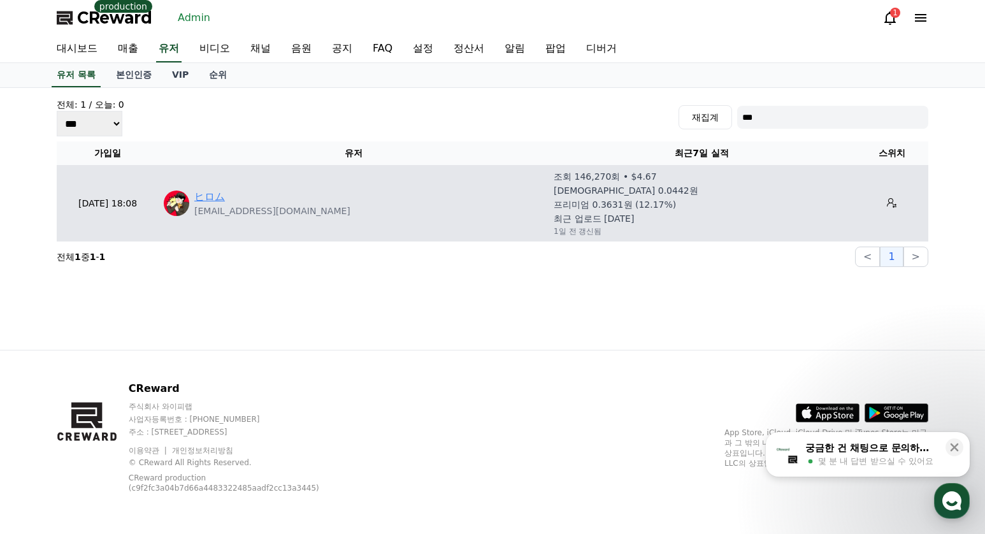
click at [203, 200] on link "ヒロム" at bounding box center [209, 196] width 31 height 15
click at [887, 199] on icon at bounding box center [892, 203] width 10 height 10
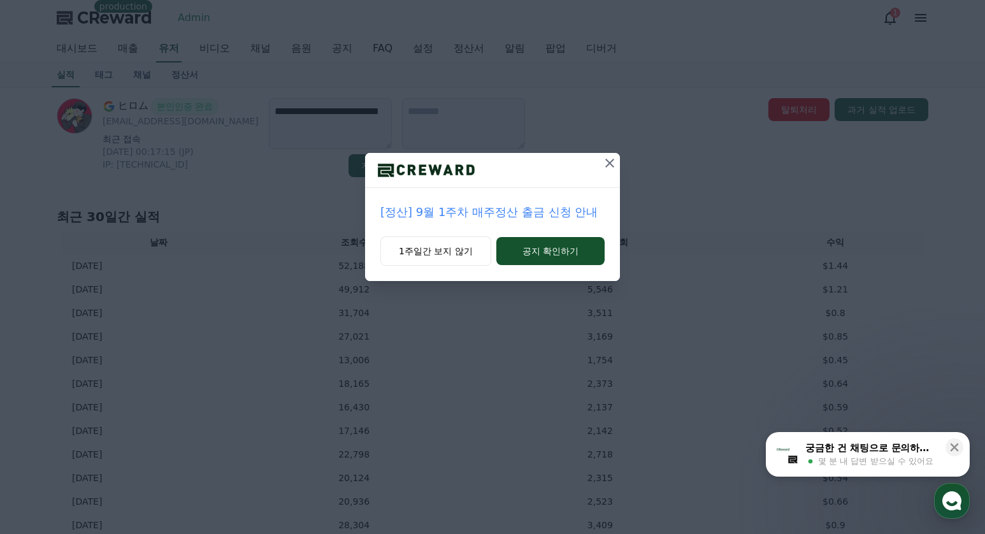
click at [614, 160] on icon at bounding box center [609, 163] width 15 height 15
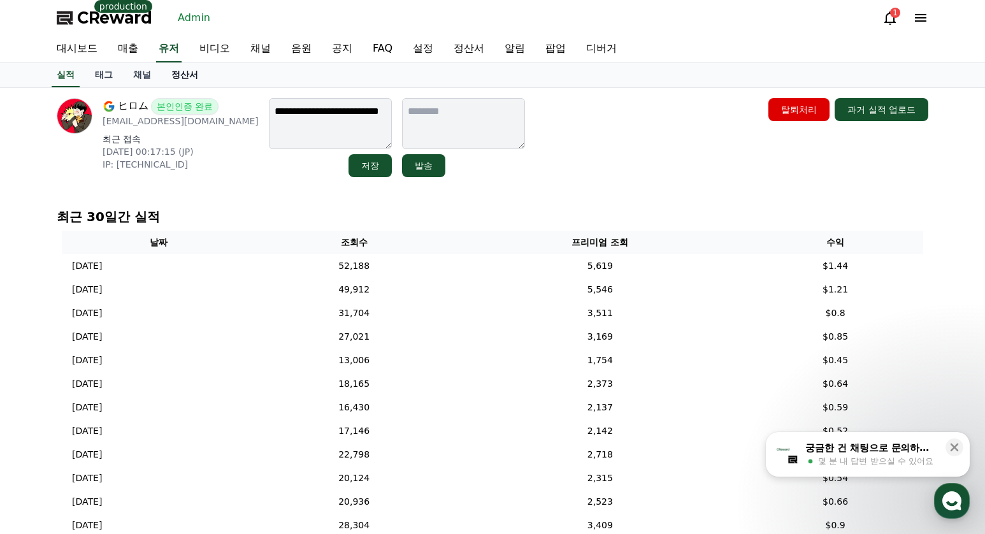
click at [175, 80] on link "정산서" at bounding box center [184, 75] width 47 height 24
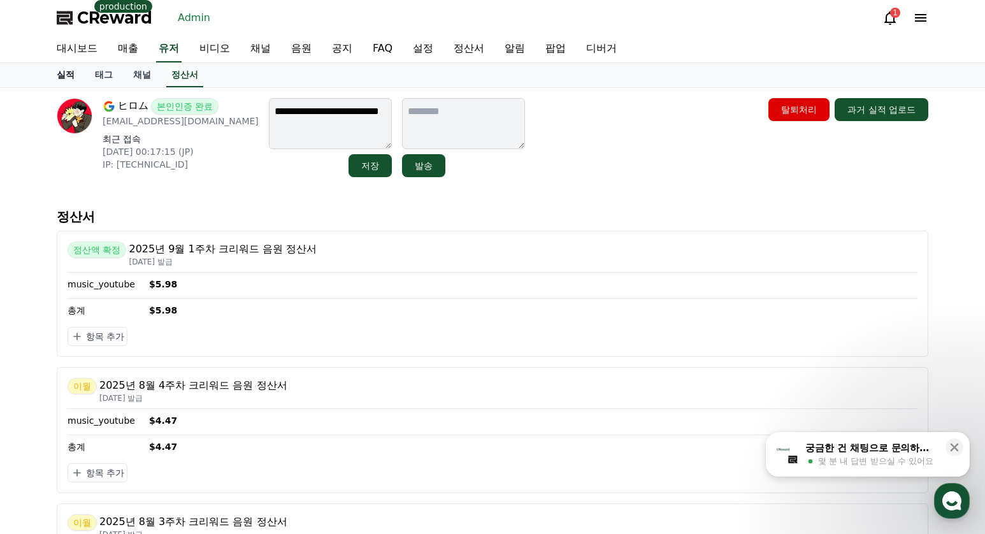
click at [70, 75] on link "실적" at bounding box center [66, 75] width 38 height 24
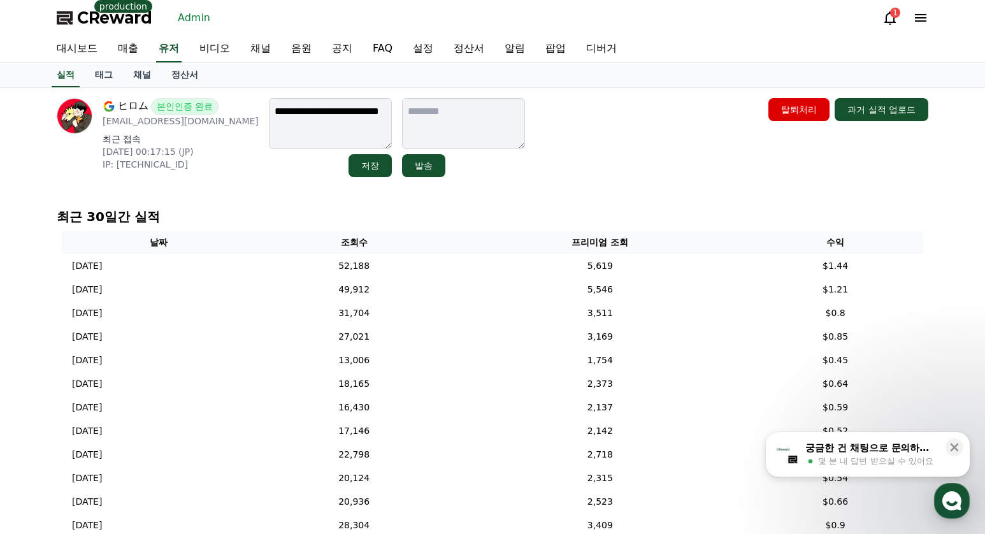
click at [563, 155] on div "**********" at bounding box center [493, 137] width 872 height 79
